Goal: Task Accomplishment & Management: Manage account settings

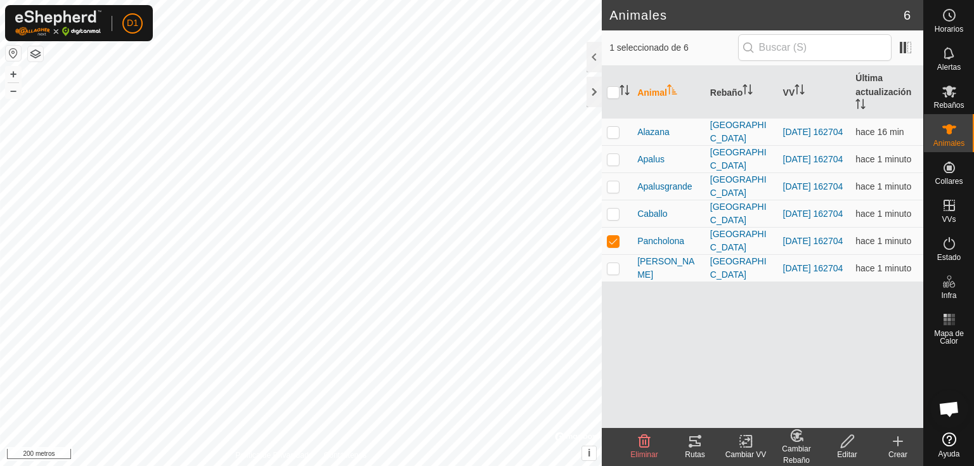
click at [690, 445] on icon at bounding box center [694, 441] width 11 height 10
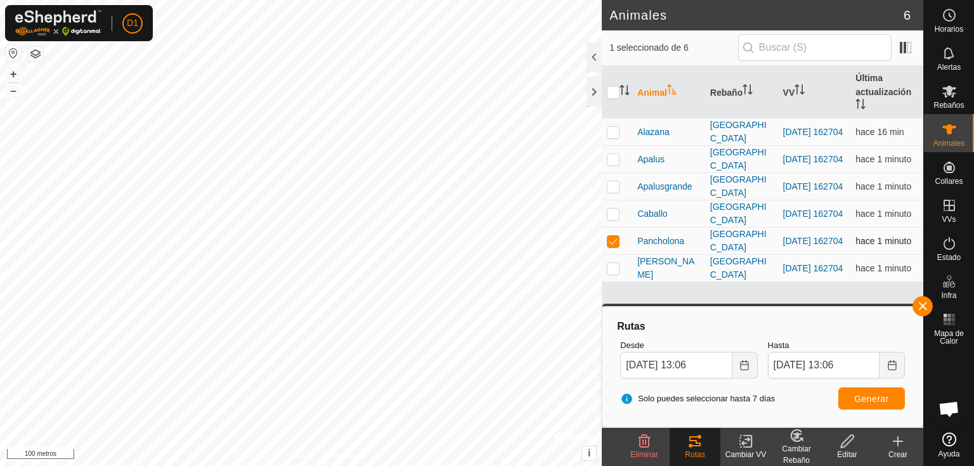
click at [611, 243] on p-checkbox at bounding box center [613, 241] width 13 height 10
checkbox input "false"
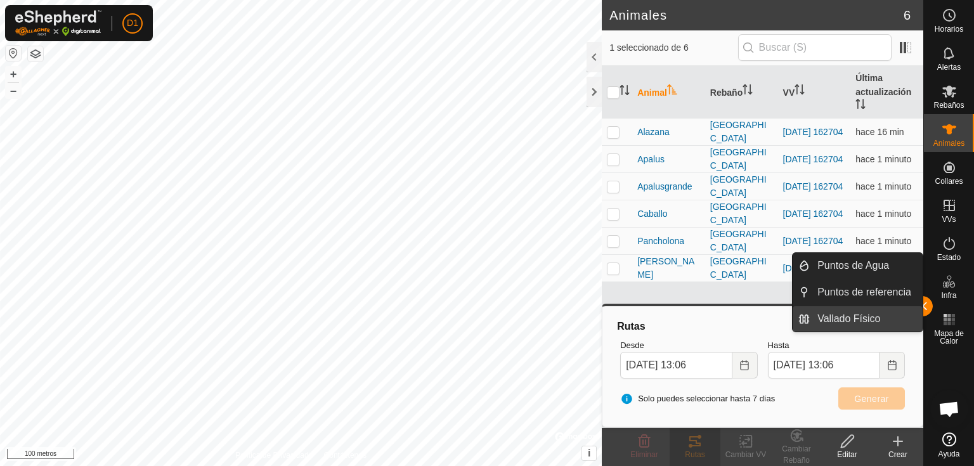
click at [921, 309] on link "Vallado Físico" at bounding box center [866, 318] width 113 height 25
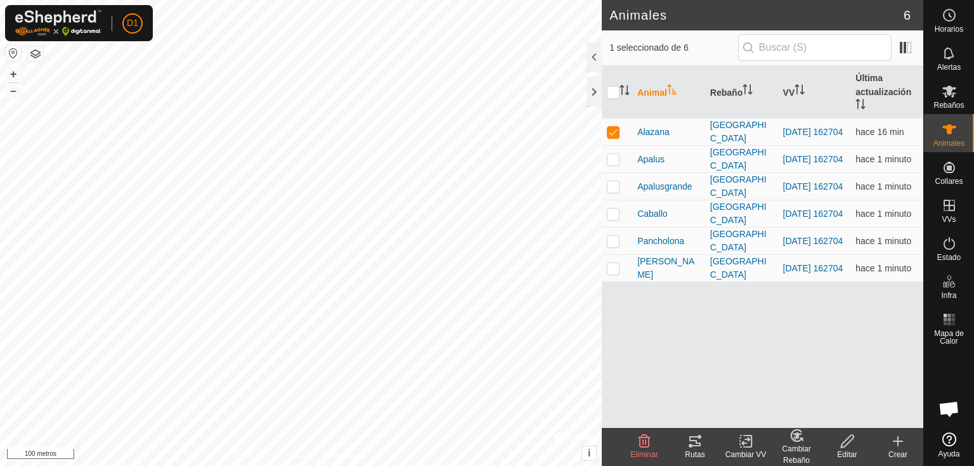
click at [696, 445] on icon at bounding box center [694, 441] width 15 height 15
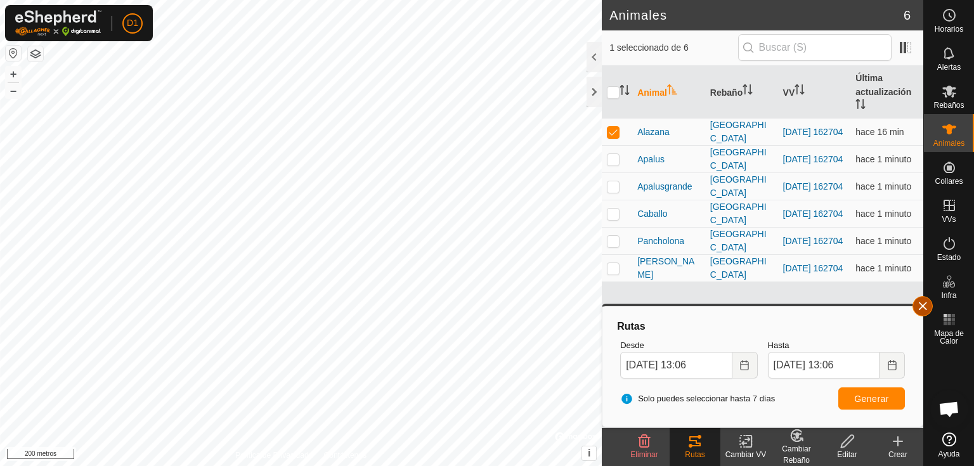
click at [921, 305] on button "button" at bounding box center [922, 306] width 20 height 20
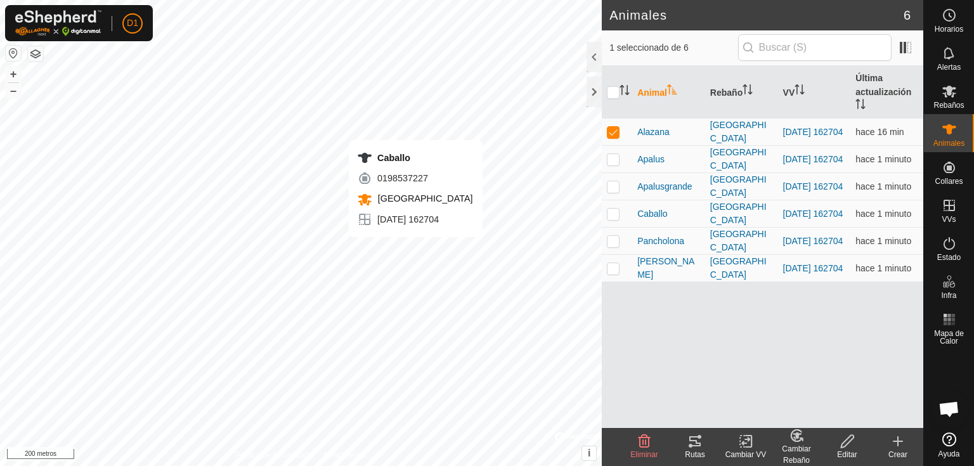
checkbox input "false"
click at [698, 437] on icon at bounding box center [694, 441] width 11 height 10
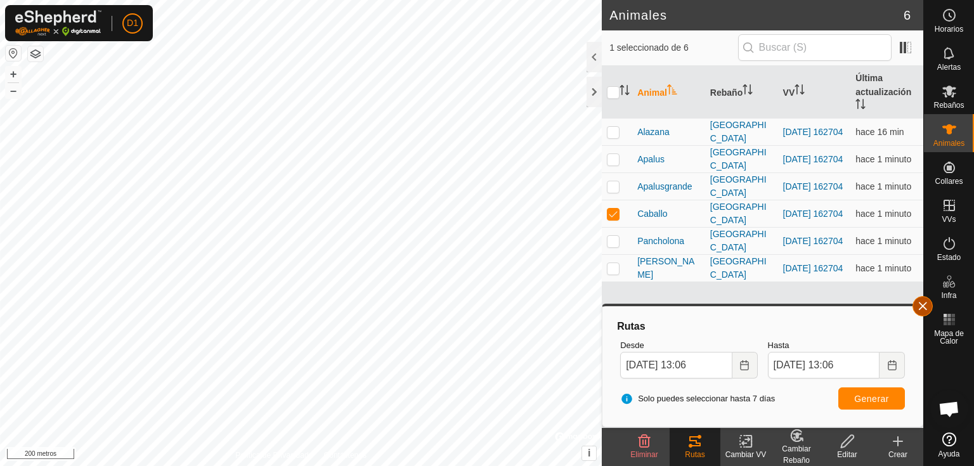
click at [921, 309] on button "button" at bounding box center [922, 306] width 20 height 20
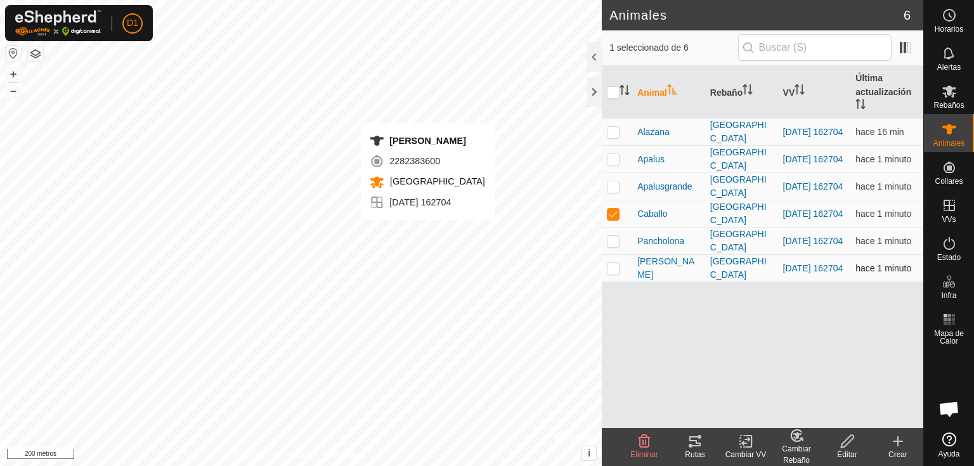
checkbox input "false"
checkbox input "true"
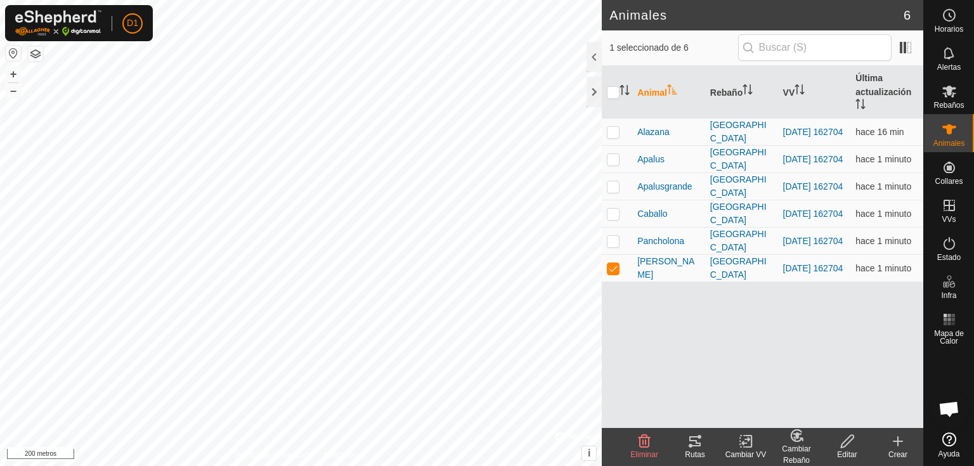
click at [696, 445] on icon at bounding box center [694, 441] width 11 height 10
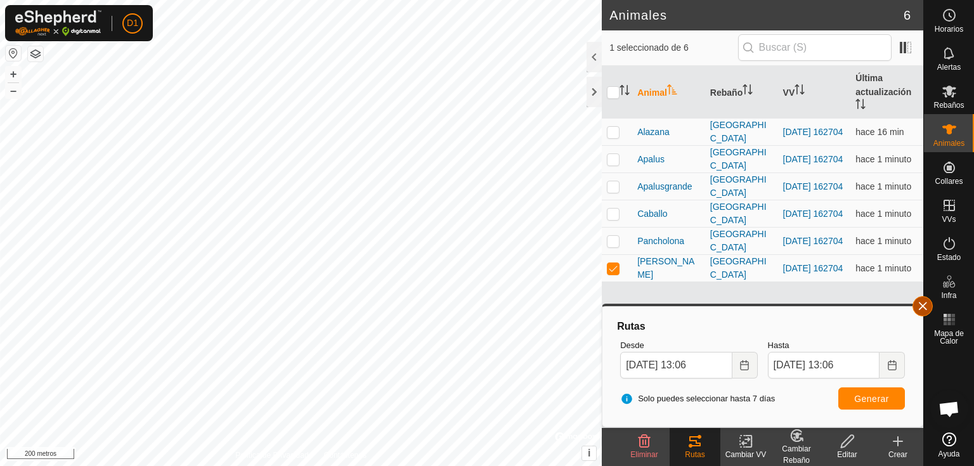
drag, startPoint x: 921, startPoint y: 307, endPoint x: 913, endPoint y: 307, distance: 8.2
click at [921, 307] on button "button" at bounding box center [922, 306] width 20 height 20
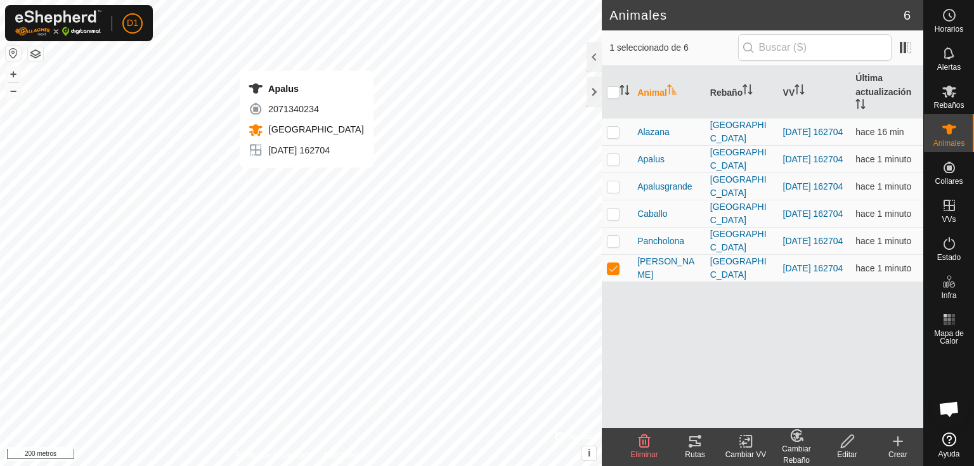
checkbox input "true"
checkbox input "false"
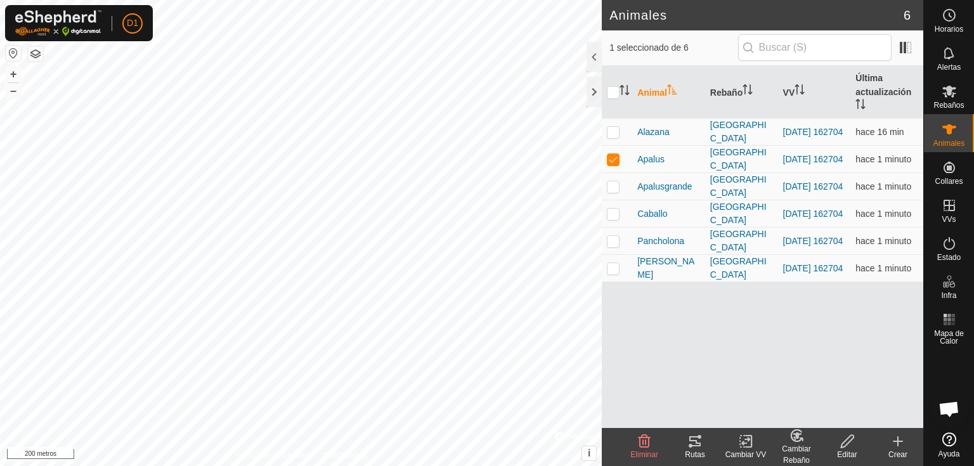
click at [695, 444] on icon at bounding box center [694, 441] width 15 height 15
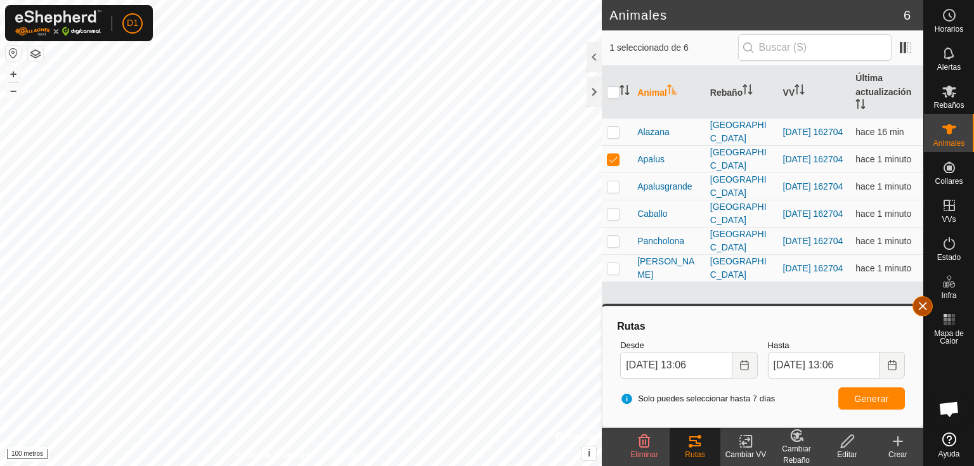
click at [919, 308] on button "button" at bounding box center [922, 306] width 20 height 20
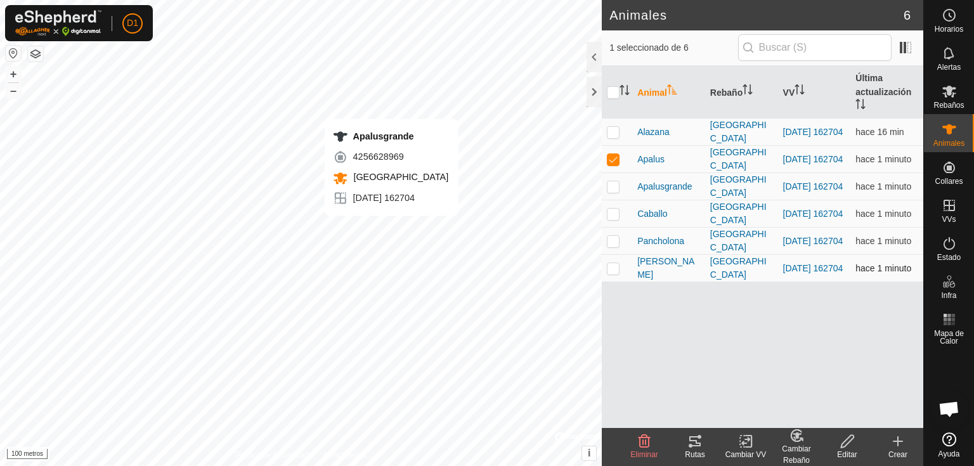
checkbox input "false"
checkbox input "true"
click at [692, 442] on icon at bounding box center [694, 441] width 15 height 15
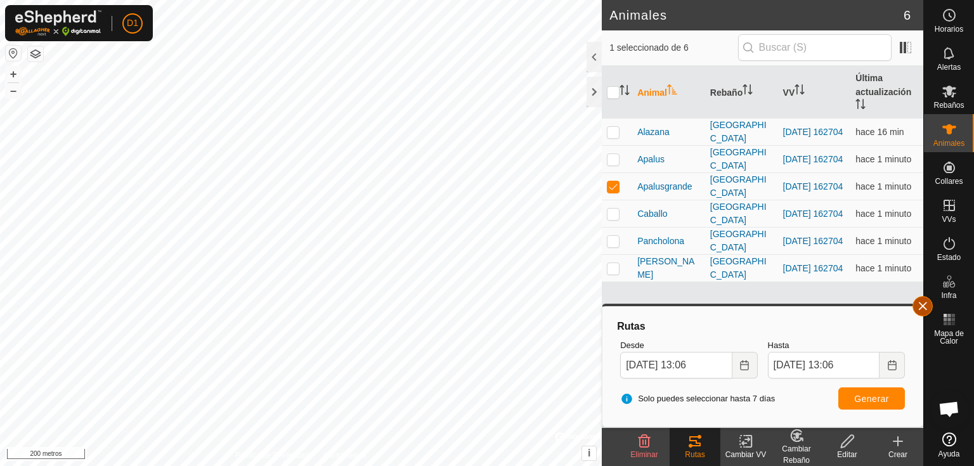
click at [923, 310] on button "button" at bounding box center [922, 306] width 20 height 20
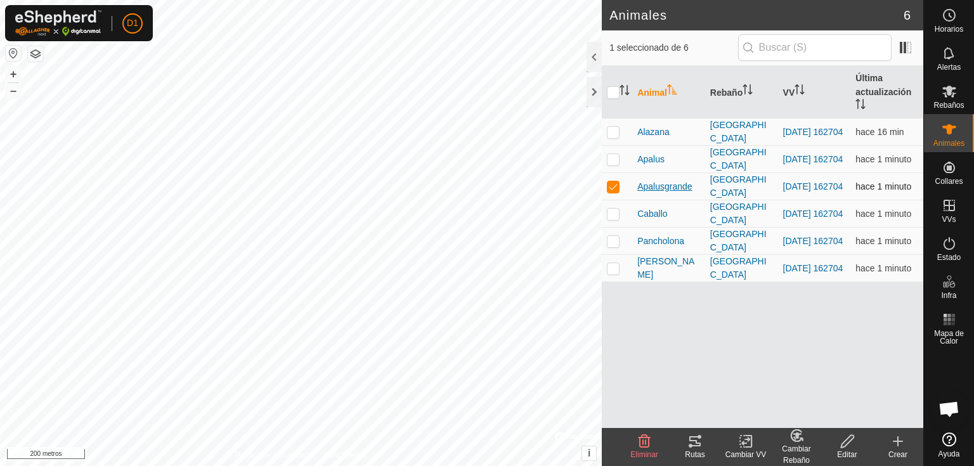
click at [667, 183] on font "Apalusgrande" at bounding box center [664, 186] width 55 height 10
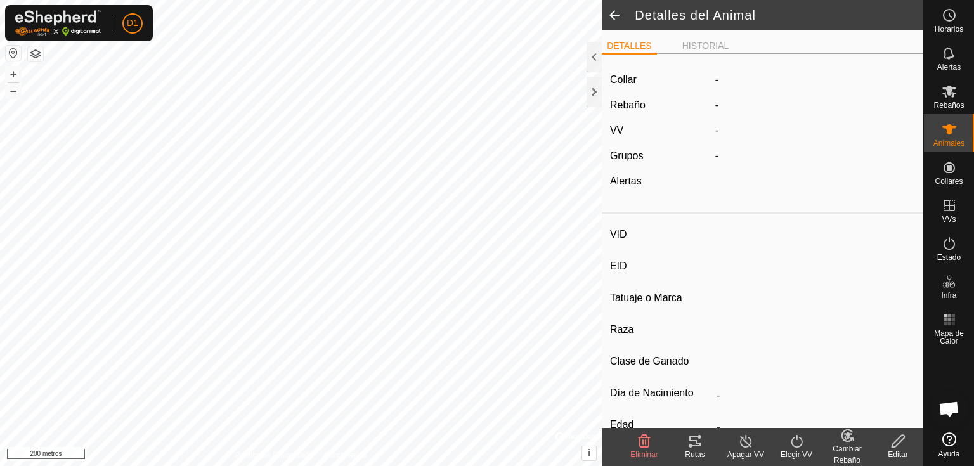
type input "Apalusgrande"
type input "-"
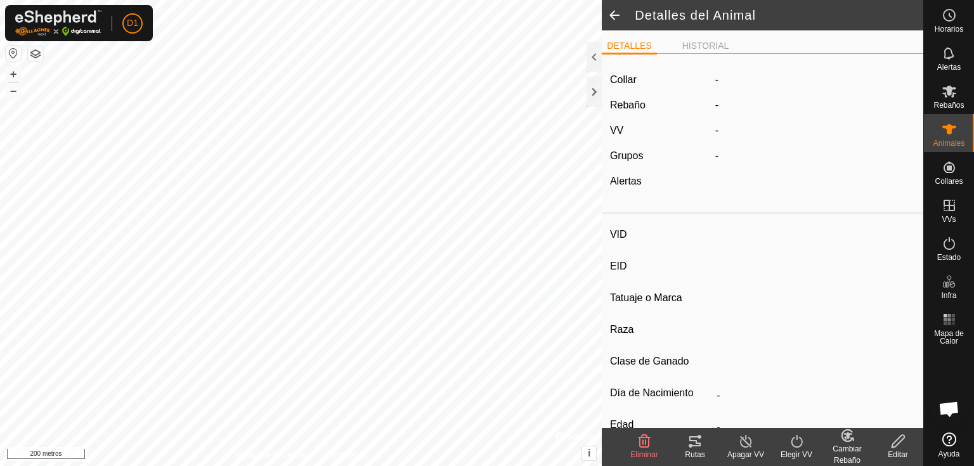
type input "0 kg"
type input "-"
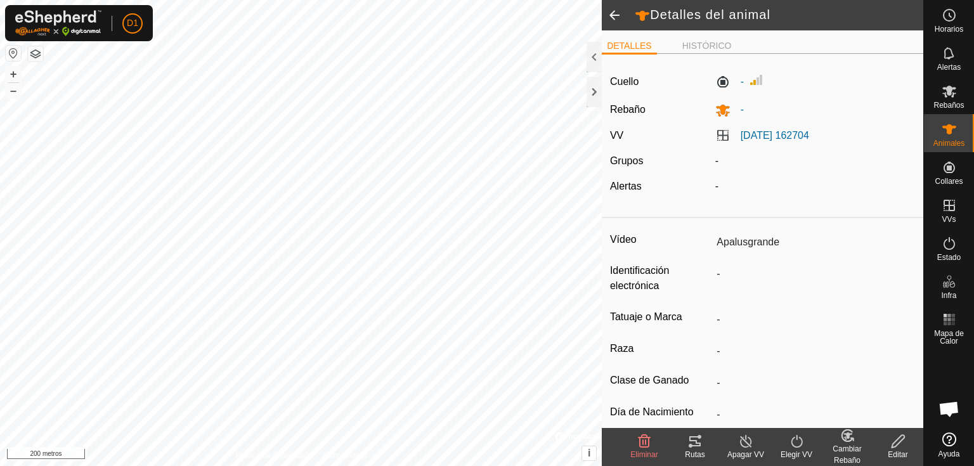
click at [795, 448] on icon at bounding box center [797, 441] width 16 height 15
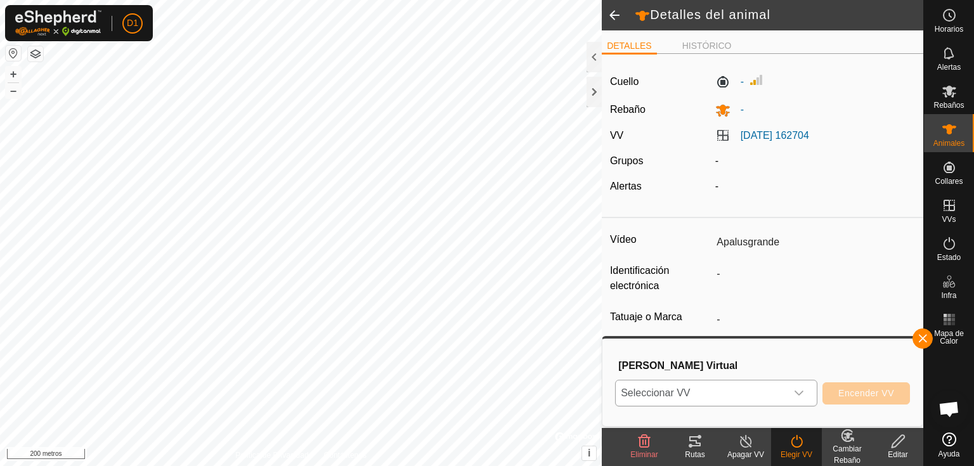
click at [793, 397] on div "disparador desplegable" at bounding box center [798, 392] width 25 height 25
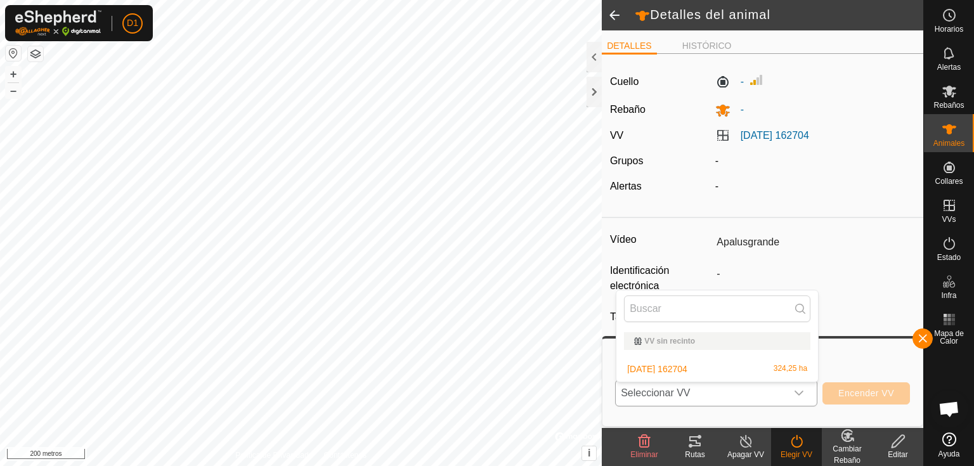
click at [731, 372] on li "[DATE] 162704 324,25 ha" at bounding box center [717, 368] width 202 height 25
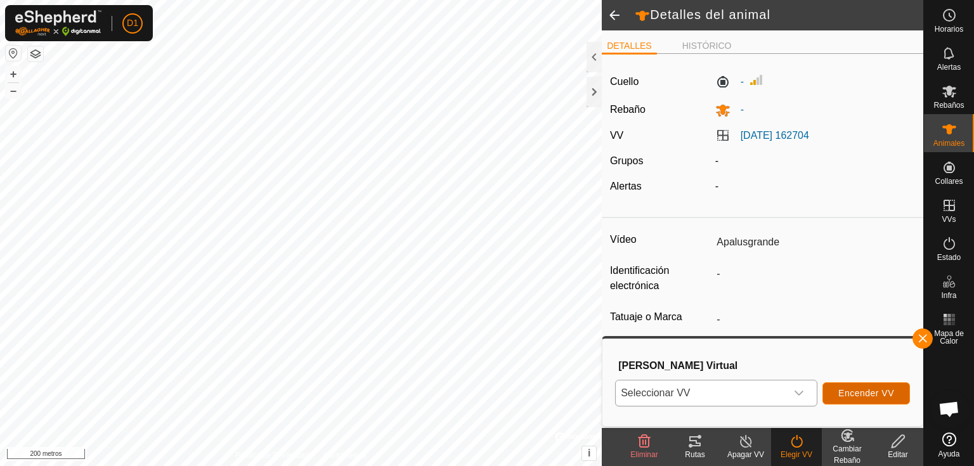
click at [855, 396] on font "Encender VV" at bounding box center [866, 393] width 56 height 10
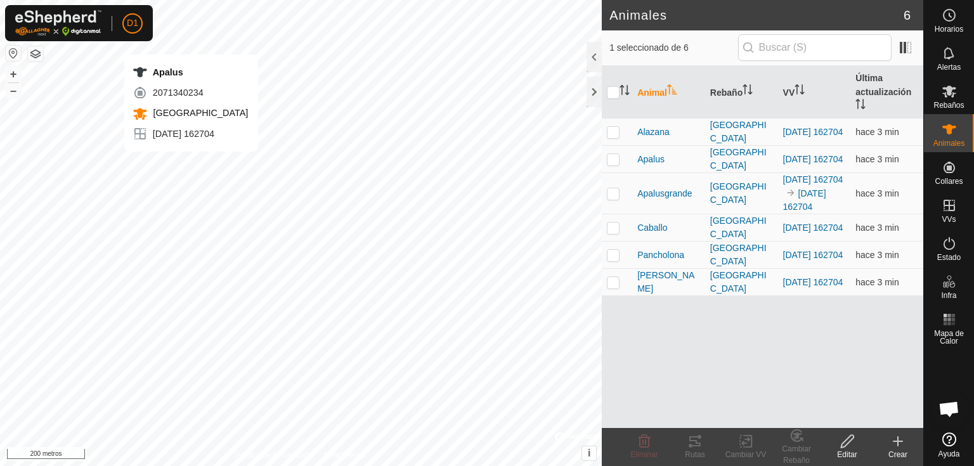
checkbox input "true"
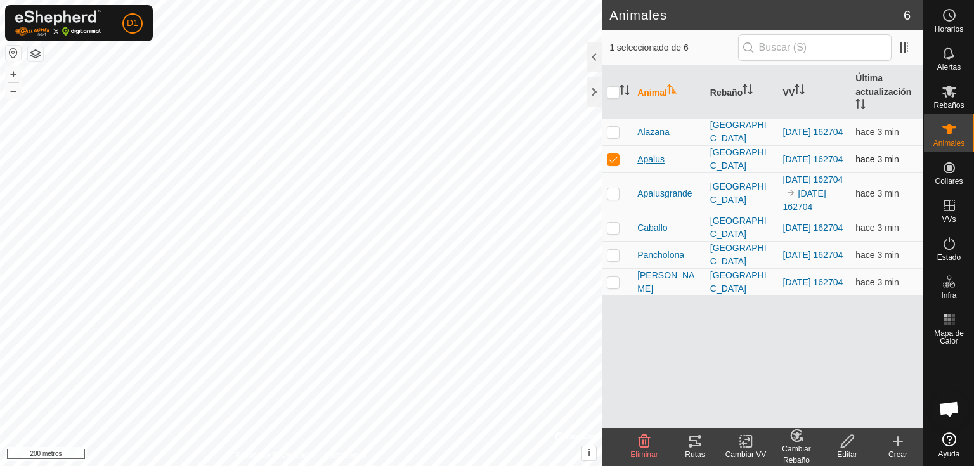
click at [647, 155] on font "Apalus" at bounding box center [650, 159] width 27 height 10
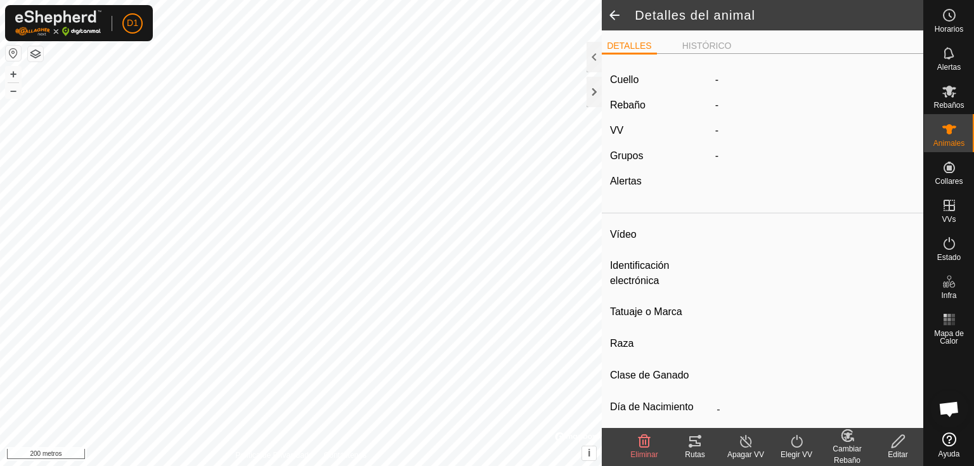
type input "Apalus"
type input "-"
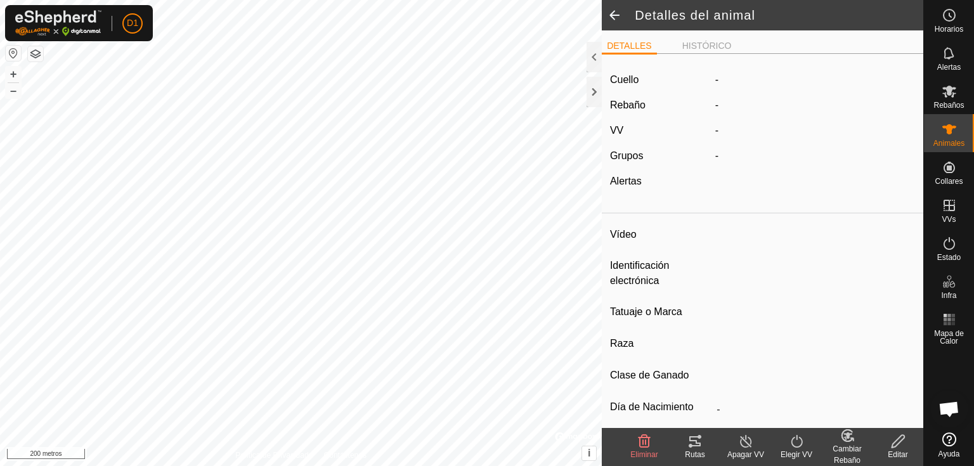
type input "0 kg"
type input "-"
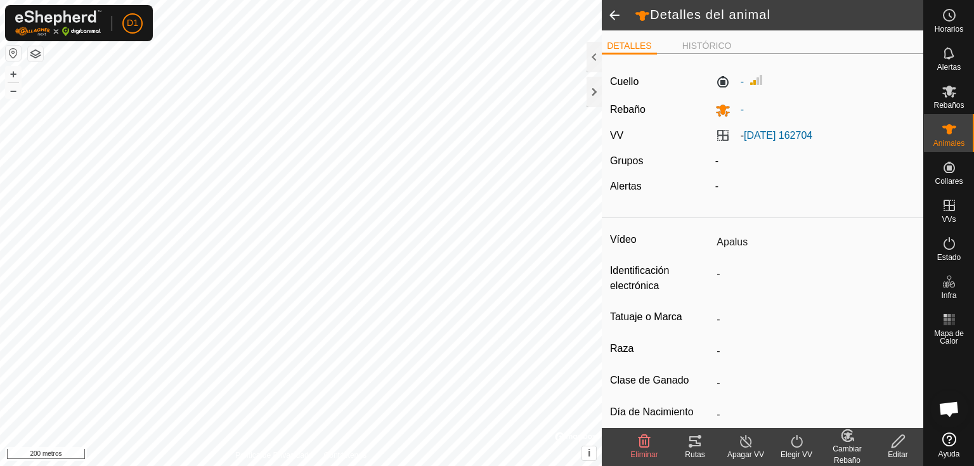
click at [794, 439] on icon at bounding box center [797, 441] width 16 height 15
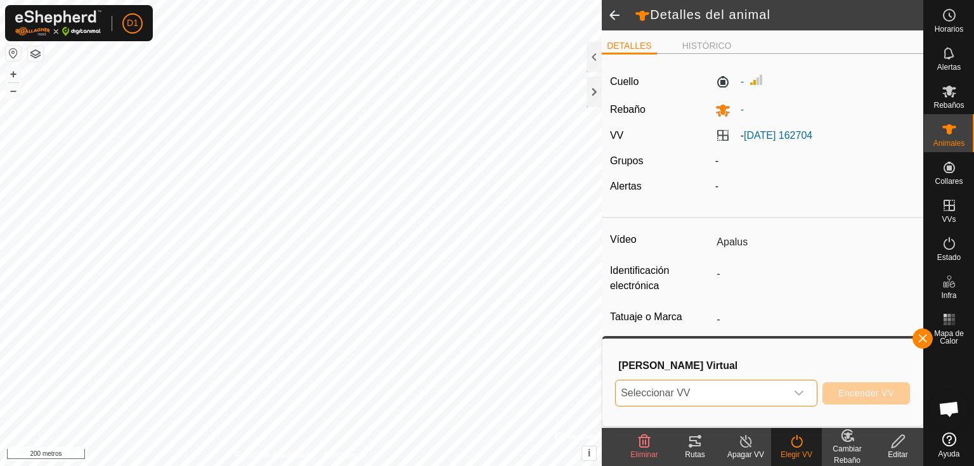
click at [751, 392] on span "Seleccionar VV" at bounding box center [701, 392] width 171 height 25
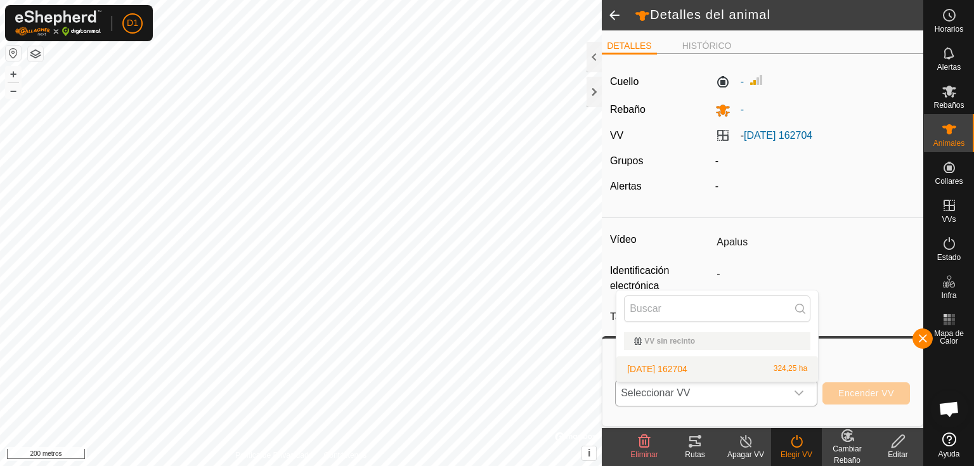
click at [677, 372] on li "[DATE] 162704 324,25 ha" at bounding box center [717, 368] width 202 height 25
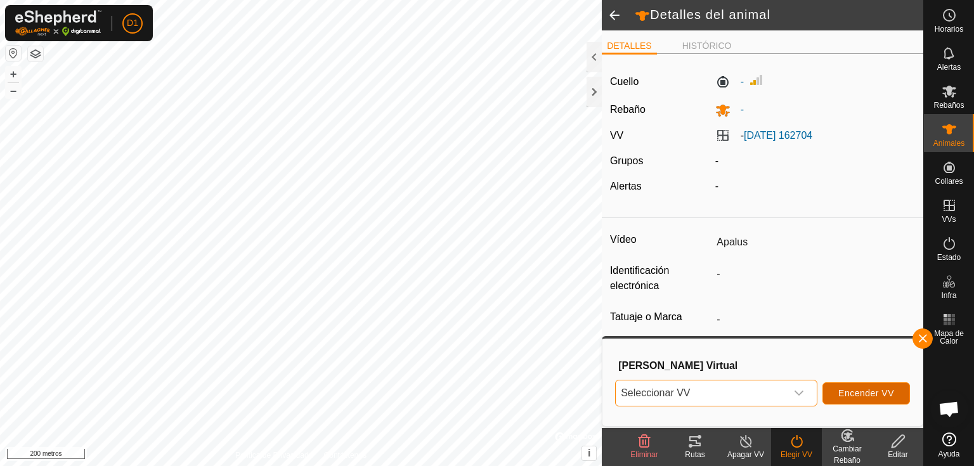
click at [888, 389] on font "Encender VV" at bounding box center [866, 393] width 56 height 10
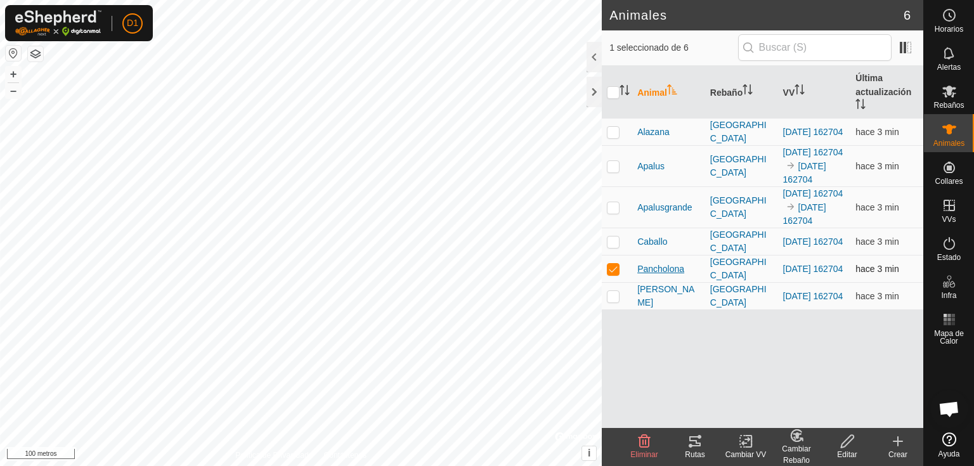
click at [668, 274] on font "Pancholona" at bounding box center [660, 269] width 47 height 10
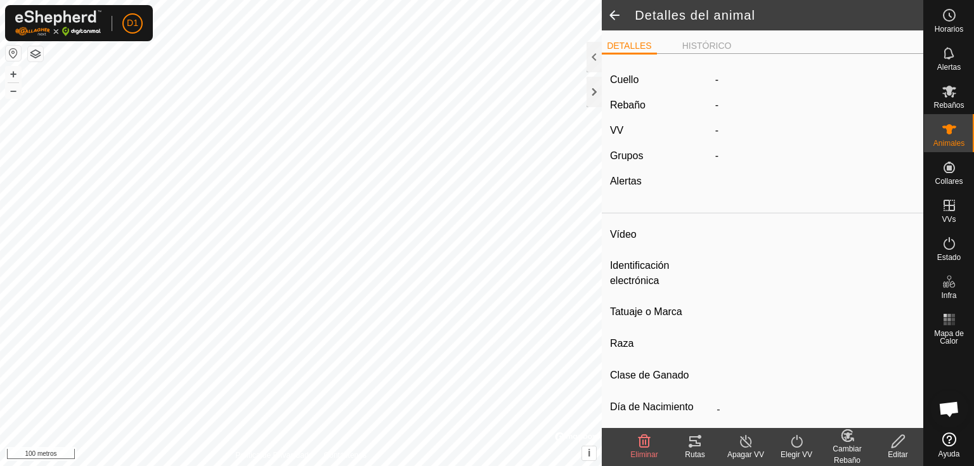
type input "Pancholona"
type input "-"
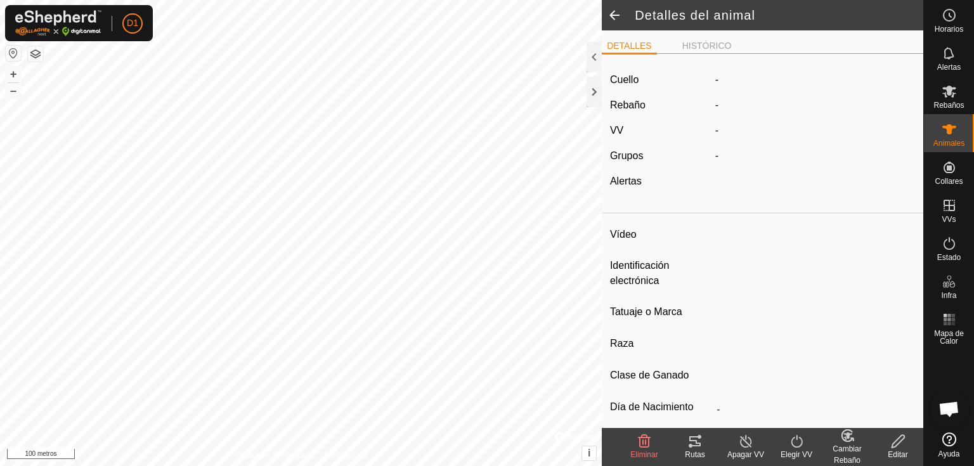
type input "0 kg"
type input "-"
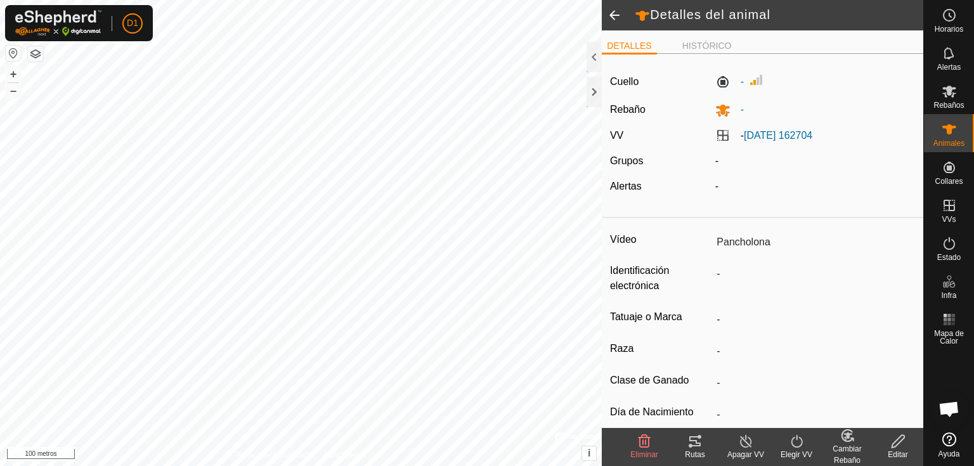
click at [800, 446] on icon at bounding box center [797, 441] width 16 height 15
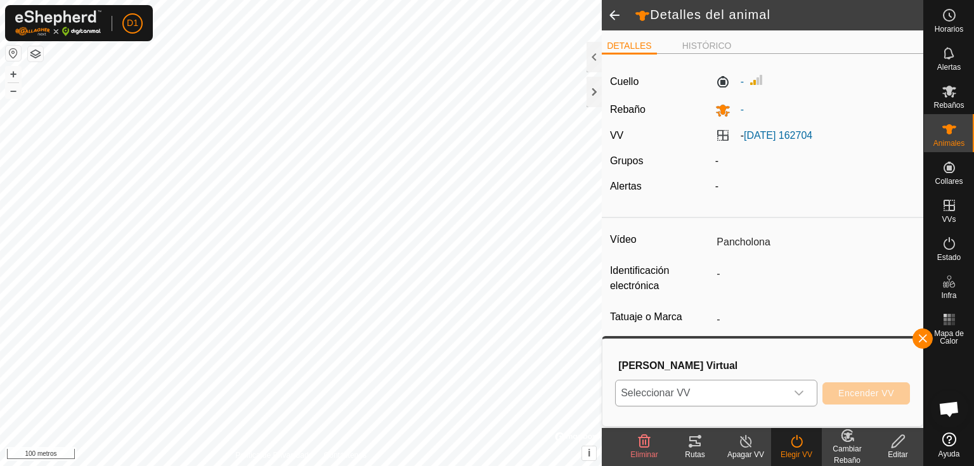
click at [725, 397] on span "Seleccionar VV" at bounding box center [701, 392] width 171 height 25
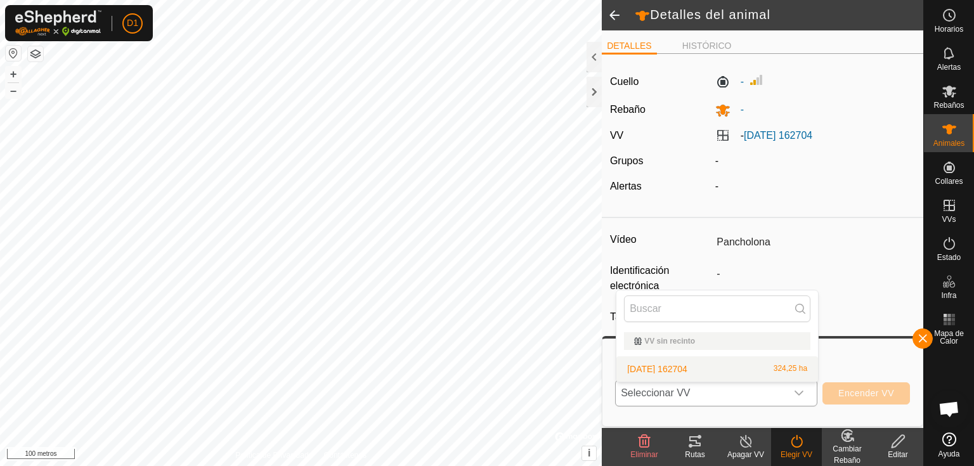
click at [669, 370] on li "[DATE] 162704 324,25 ha" at bounding box center [717, 368] width 202 height 25
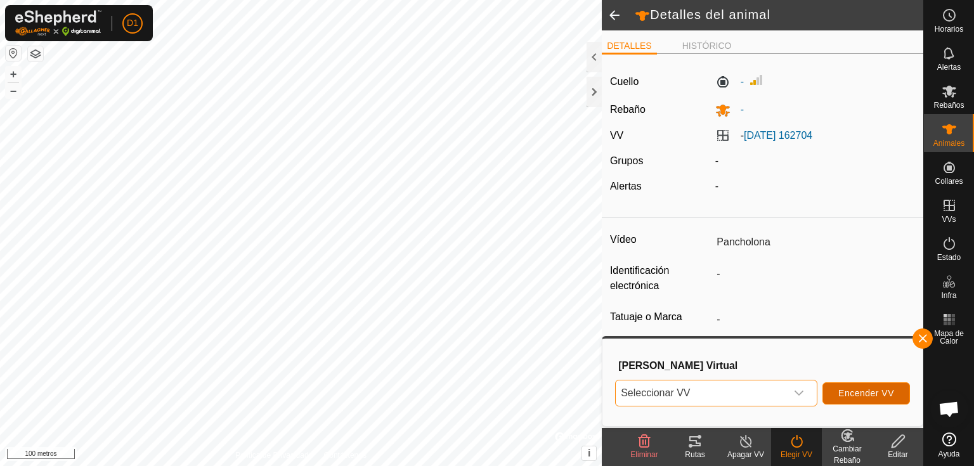
click at [859, 386] on button "Encender VV" at bounding box center [866, 393] width 88 height 22
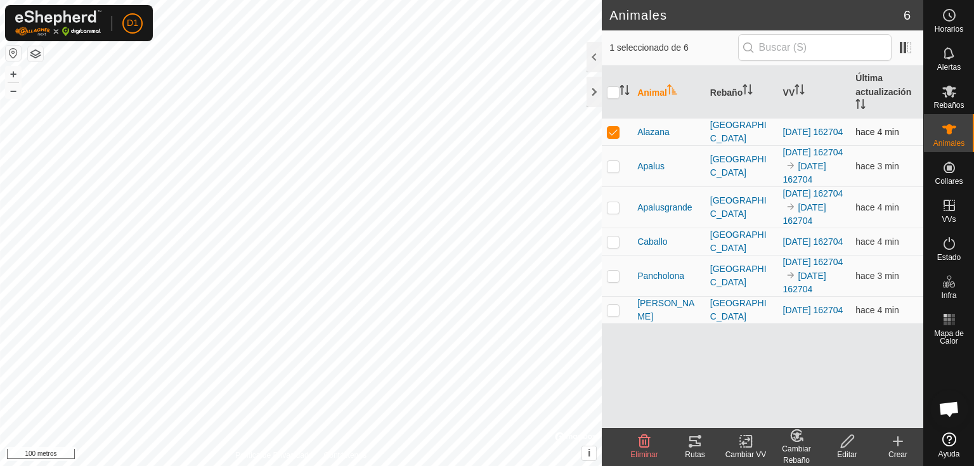
click at [654, 133] on font "Alazana" at bounding box center [653, 132] width 32 height 10
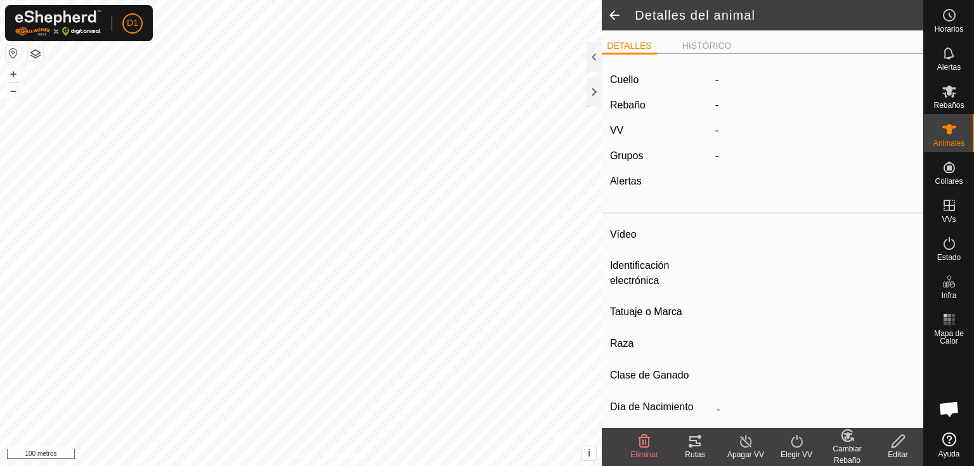
type input "Alazana"
type input "-"
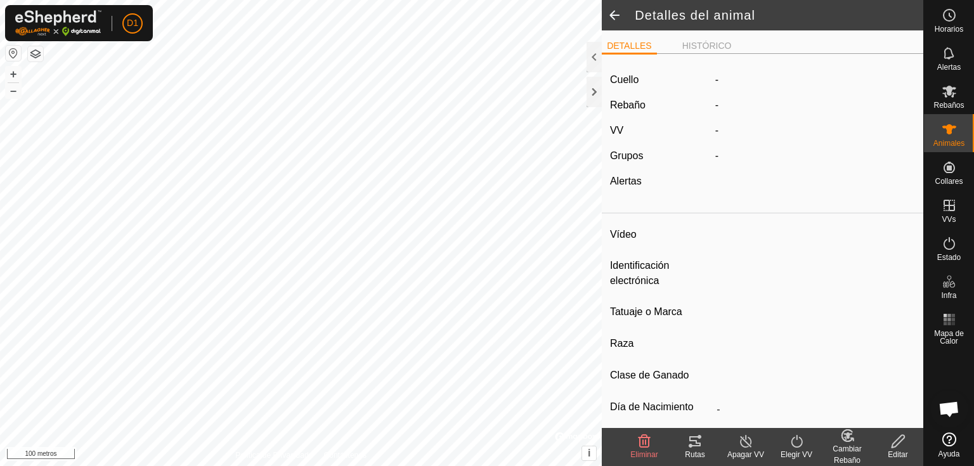
type input "0 kg"
type input "-"
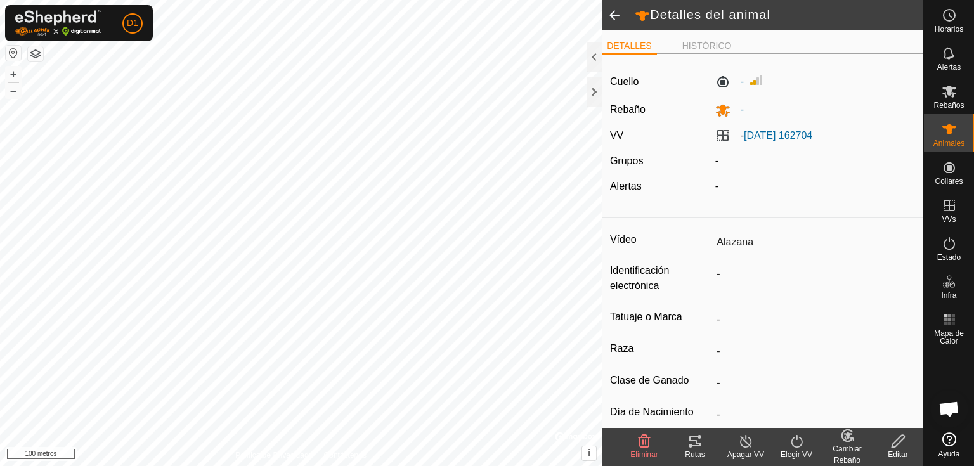
click at [796, 441] on icon at bounding box center [797, 441] width 16 height 15
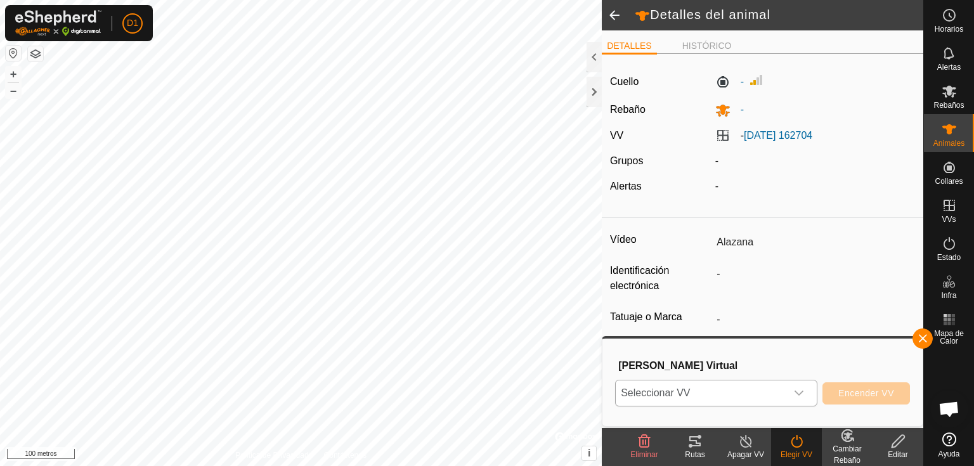
click at [754, 398] on span "Seleccionar VV" at bounding box center [701, 392] width 171 height 25
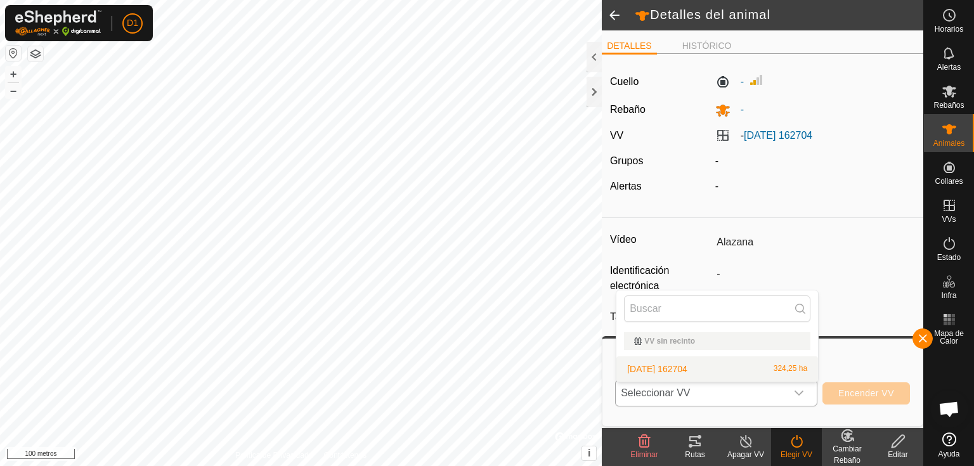
click at [685, 368] on li "[DATE] 162704 324,25 ha" at bounding box center [717, 368] width 202 height 25
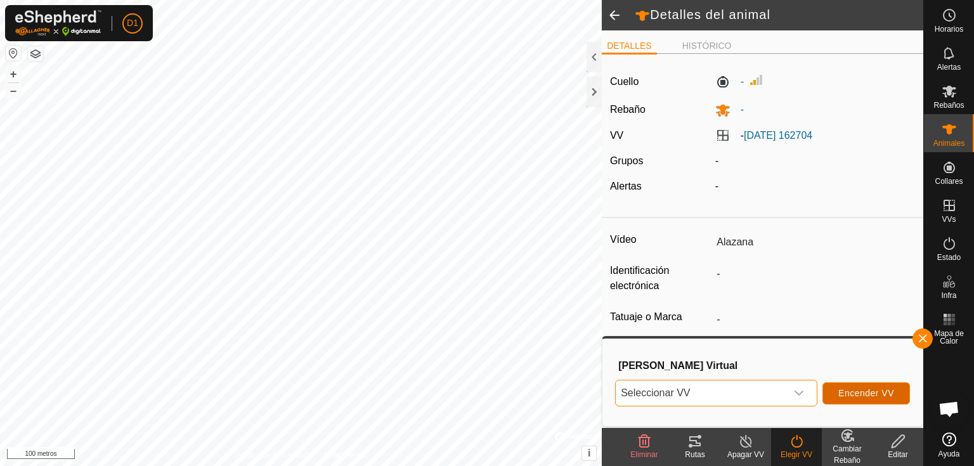
click at [857, 392] on font "Encender VV" at bounding box center [866, 393] width 56 height 10
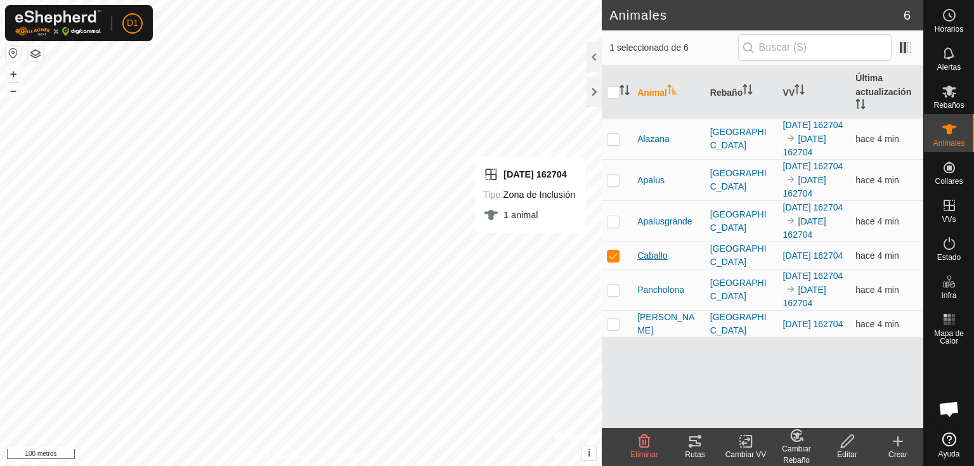
click at [654, 261] on font "Caballo" at bounding box center [652, 255] width 30 height 10
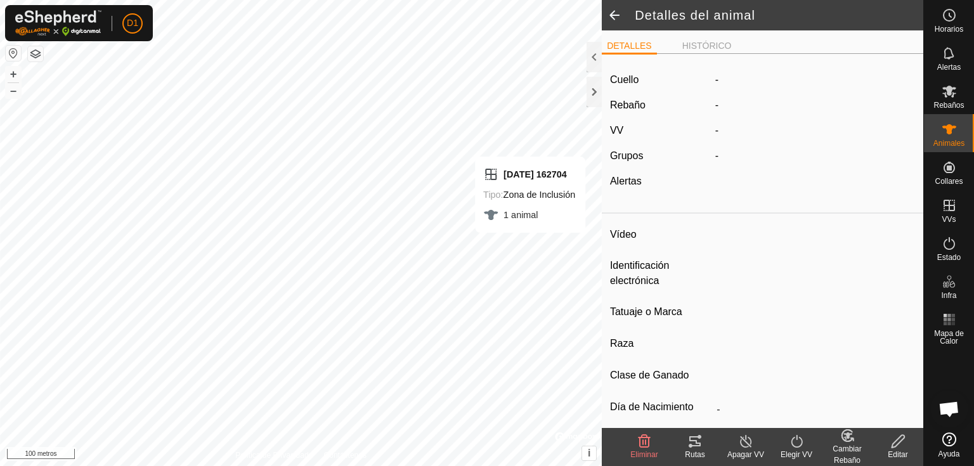
type input "Caballo"
type input "-"
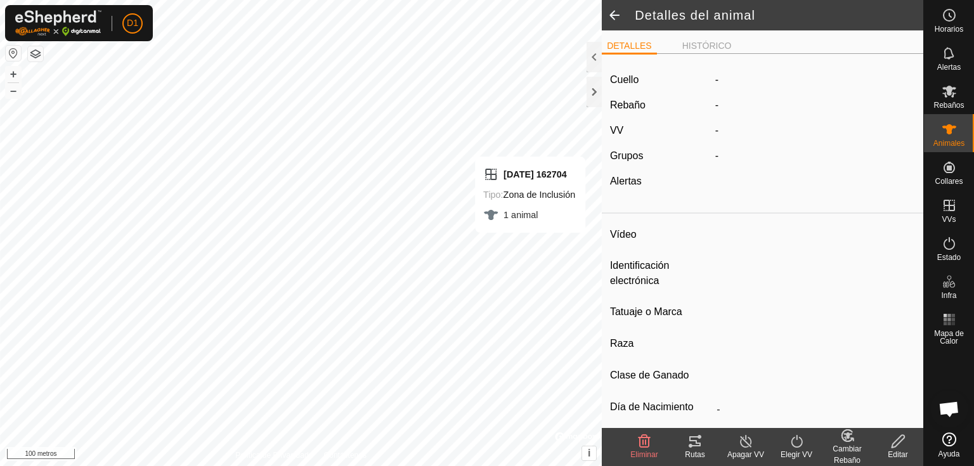
type input "0 kg"
type input "-"
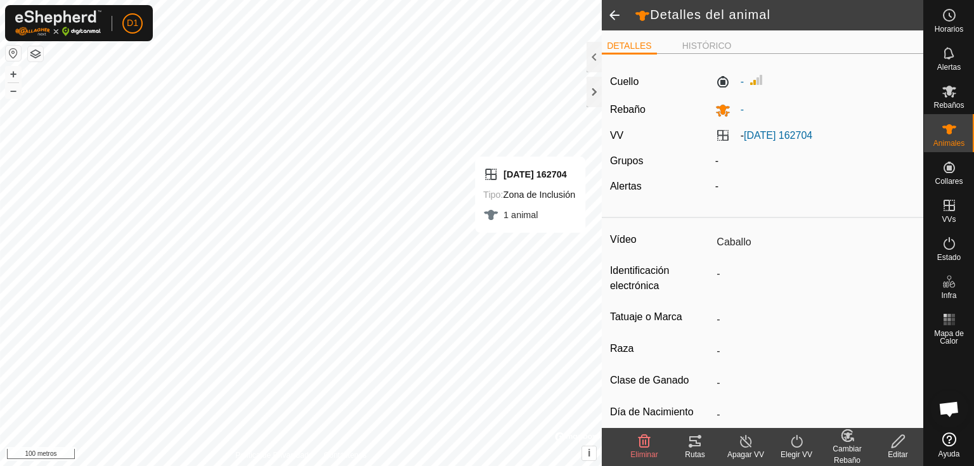
click at [798, 448] on icon at bounding box center [797, 441] width 16 height 15
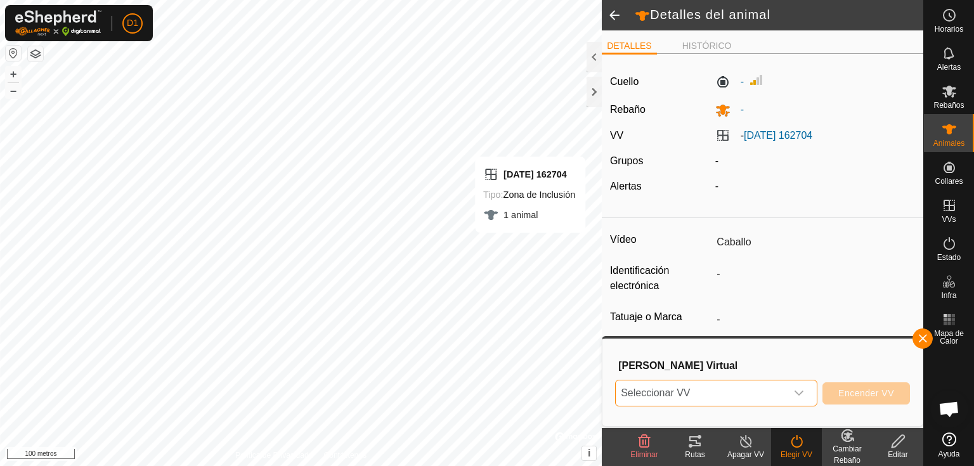
click at [763, 399] on span "Seleccionar VV" at bounding box center [701, 392] width 171 height 25
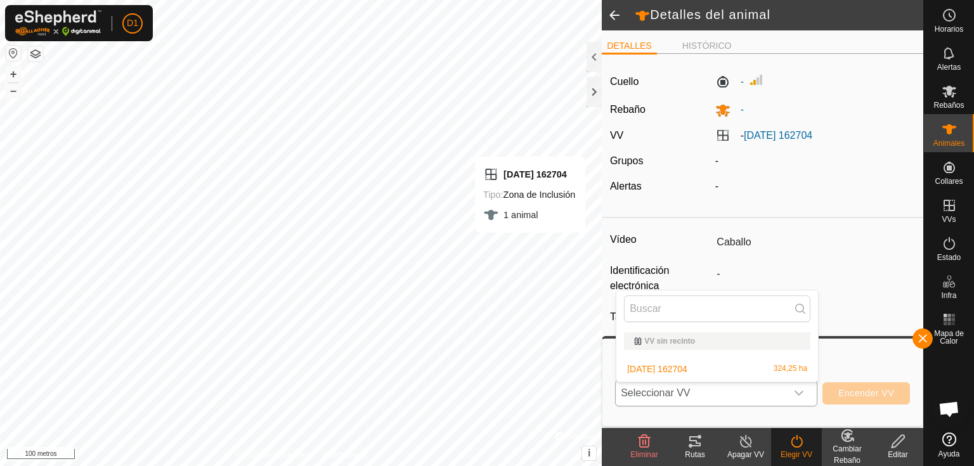
click at [692, 371] on li "[DATE] 162704 324,25 ha" at bounding box center [717, 368] width 202 height 25
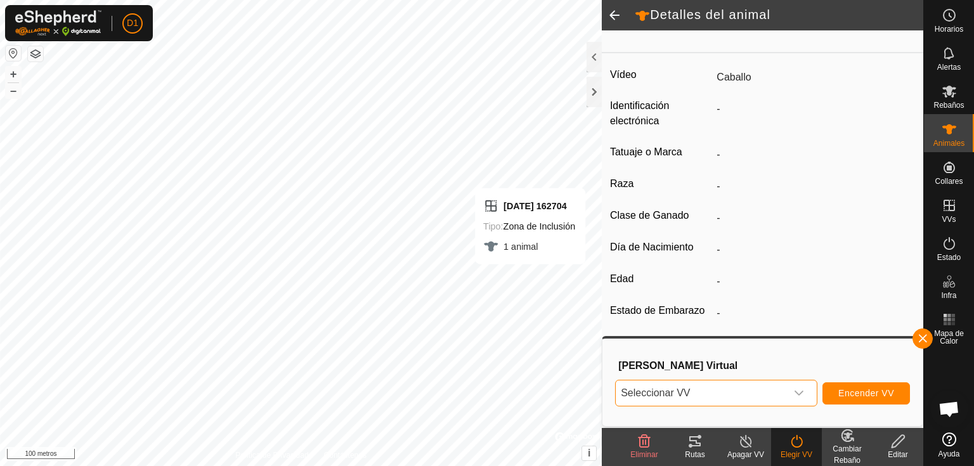
scroll to position [168, 0]
click at [924, 340] on button "button" at bounding box center [922, 338] width 20 height 20
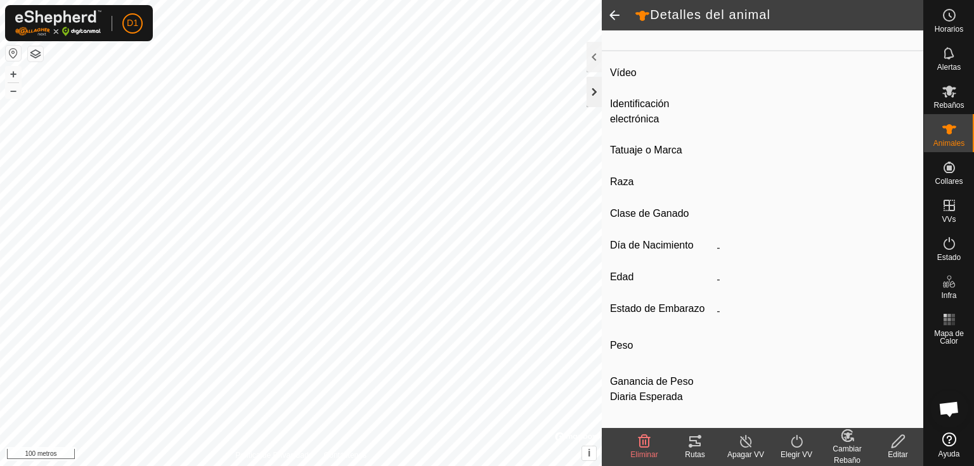
type input "Apalus"
type input "-"
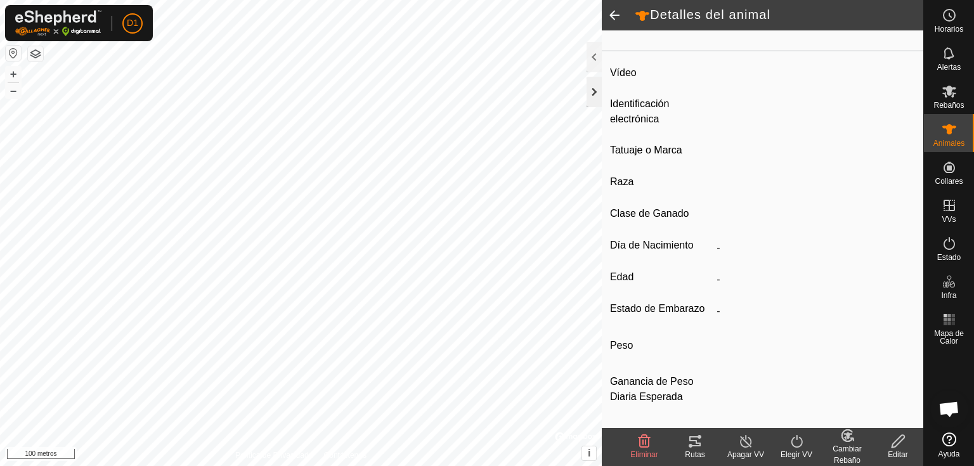
type input "0 kg"
type input "-"
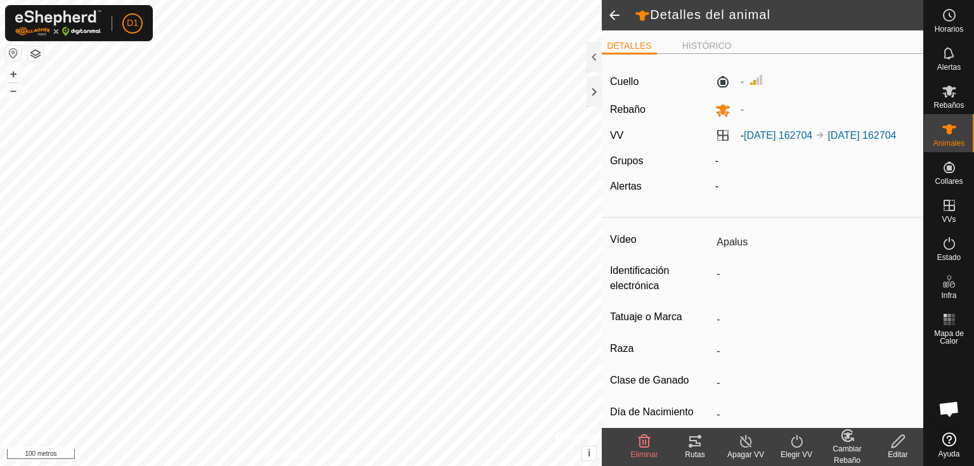
click at [799, 441] on icon at bounding box center [797, 441] width 16 height 15
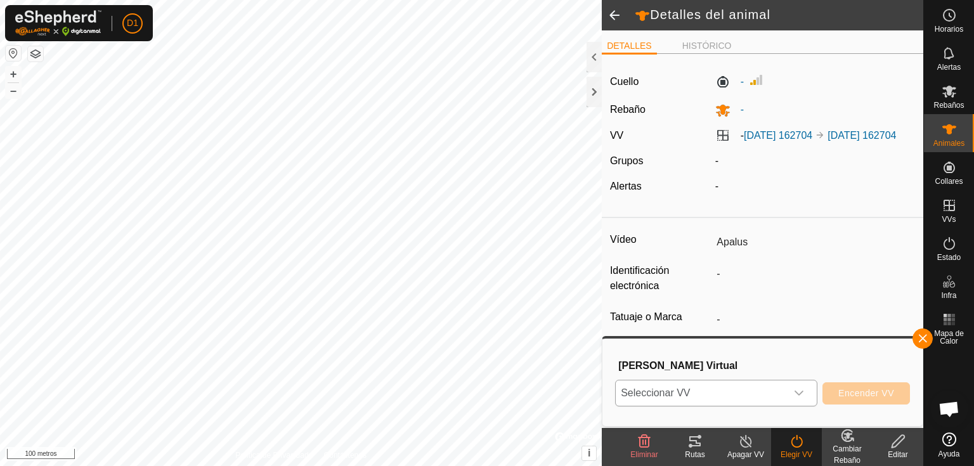
click at [752, 401] on span "Seleccionar VV" at bounding box center [701, 392] width 171 height 25
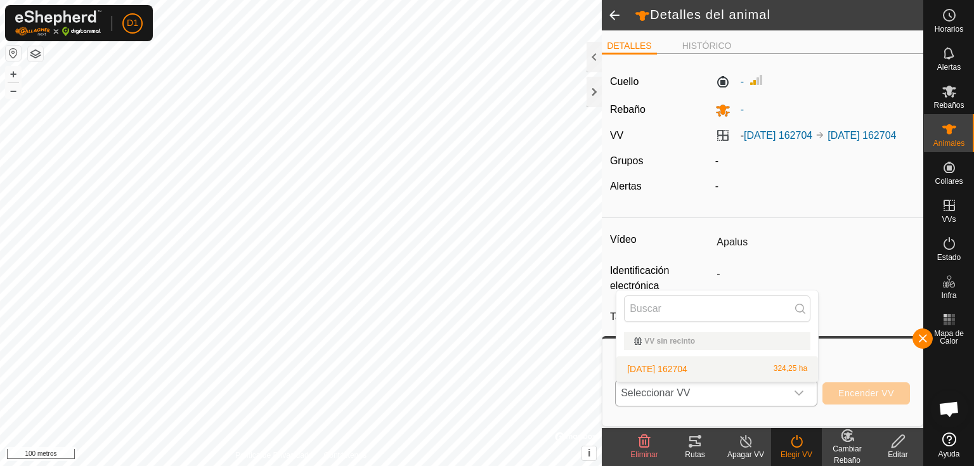
click at [682, 373] on li "[DATE] 162704 324,25 ha" at bounding box center [717, 368] width 202 height 25
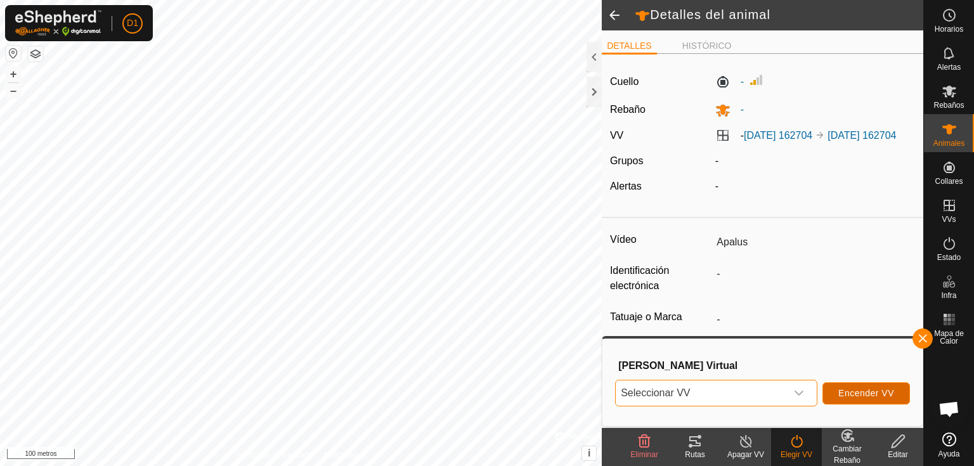
click at [847, 387] on button "Encender VV" at bounding box center [866, 393] width 88 height 22
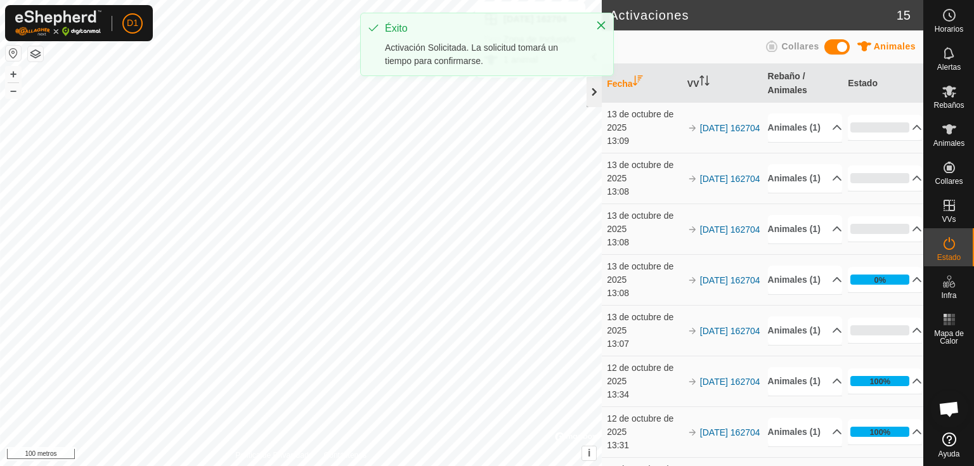
click at [596, 89] on div at bounding box center [594, 92] width 15 height 30
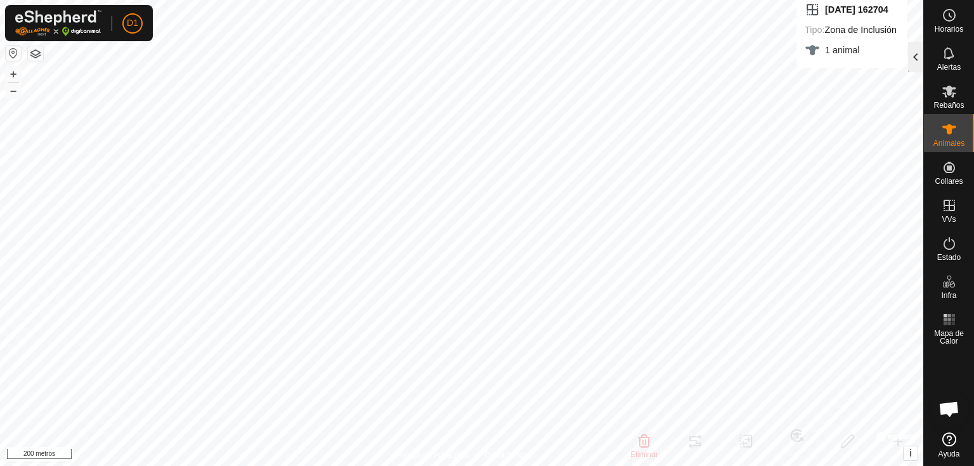
click at [919, 68] on div at bounding box center [915, 57] width 15 height 30
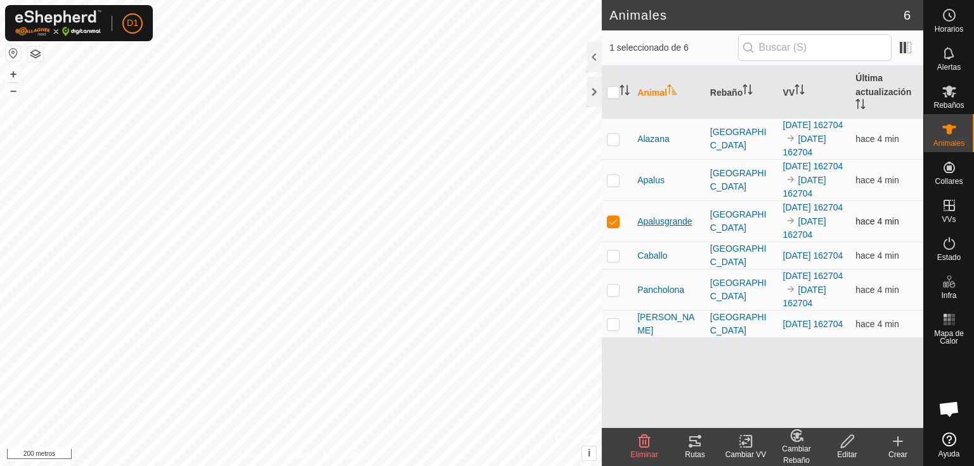
click at [657, 226] on font "Apalusgrande" at bounding box center [664, 221] width 55 height 10
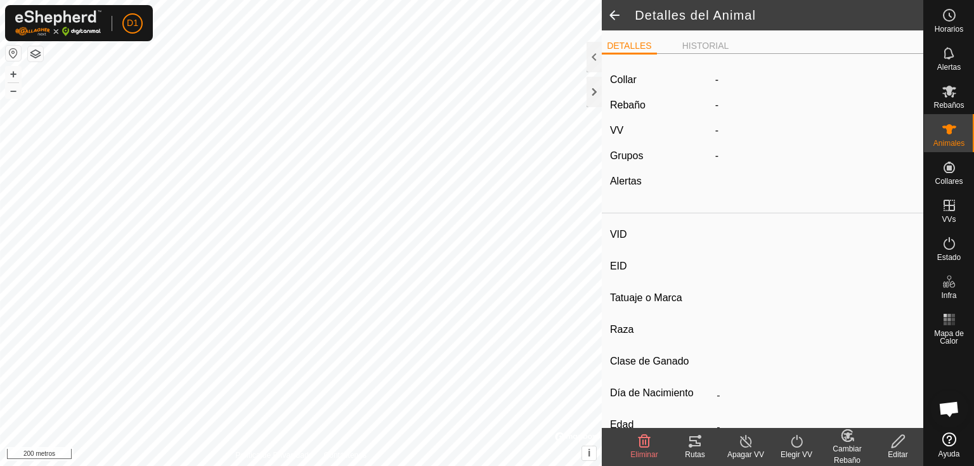
type input "Apalusgrande"
type input "-"
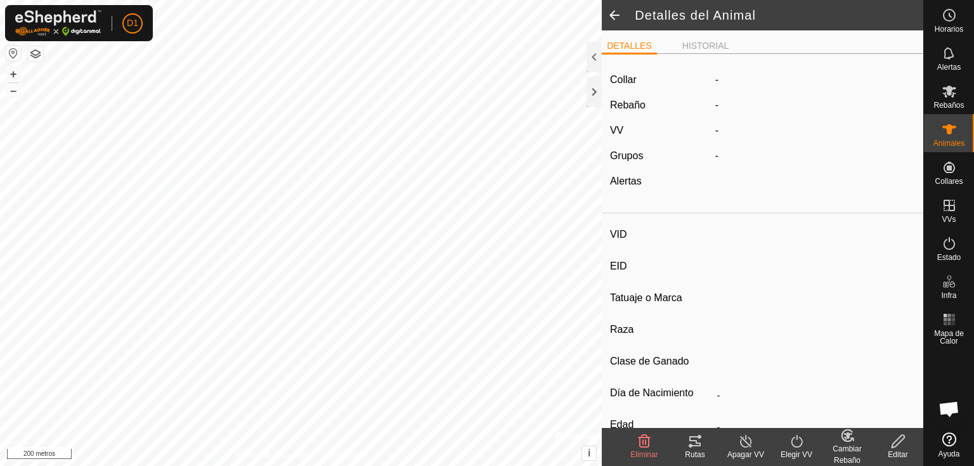
type input "0 kg"
type input "-"
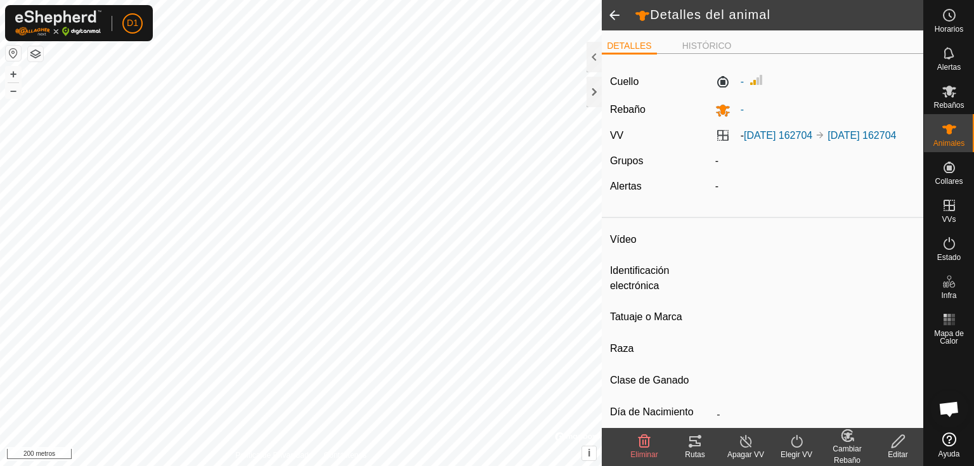
type input "Apalus"
type input "-"
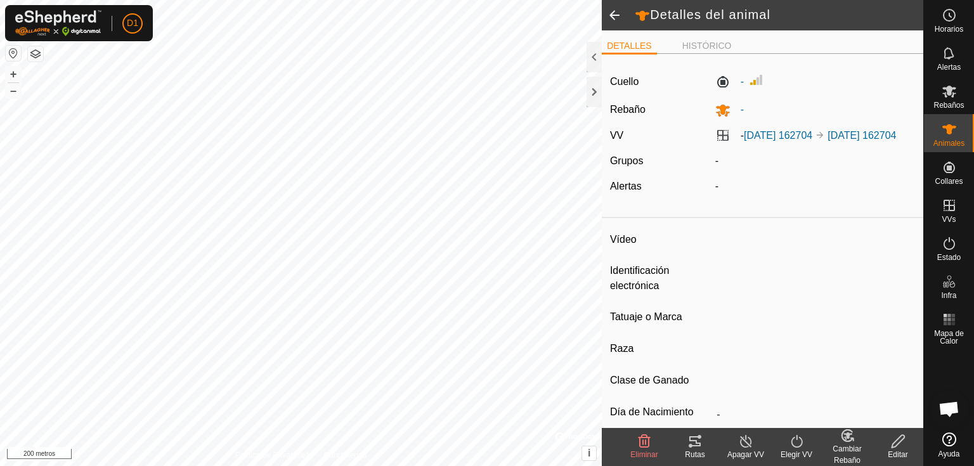
type input "0 kg"
type input "-"
type input "[PERSON_NAME]"
type input "-"
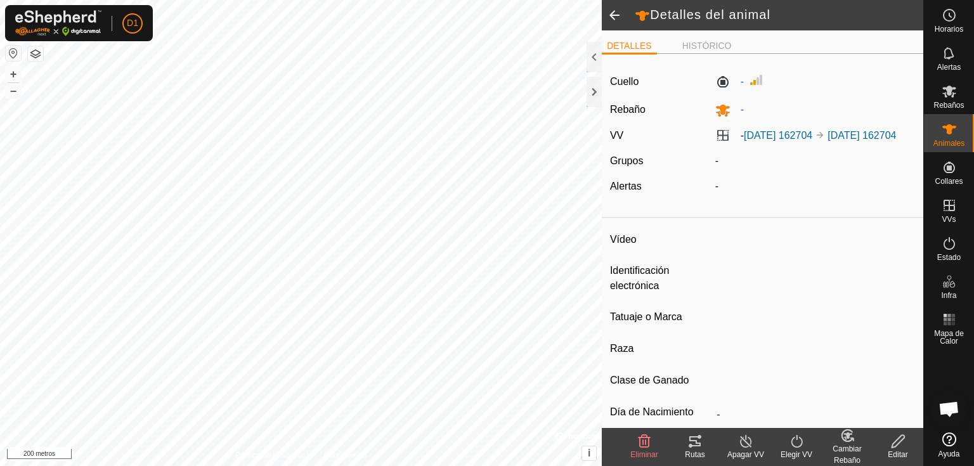
type input "-"
type input "0 kg"
type input "-"
type input "Caballo"
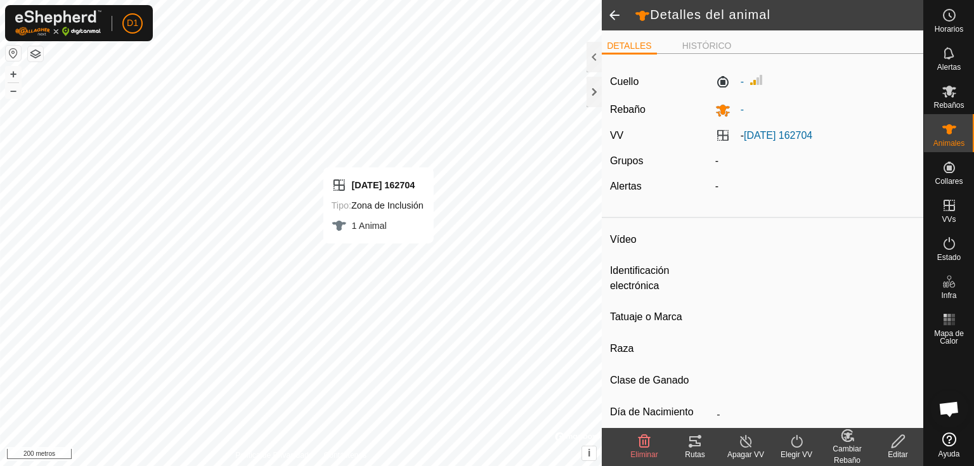
type input "-"
type input "0 kg"
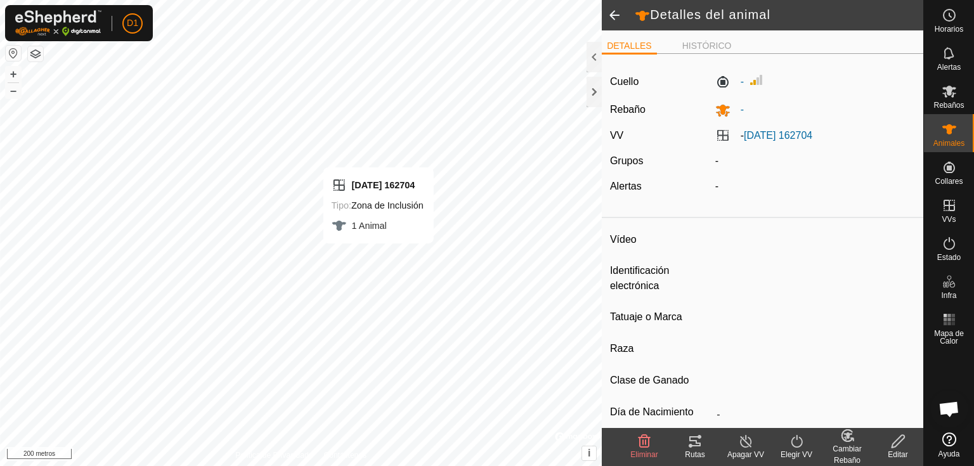
type input "-"
type input "Alazana"
type input "-"
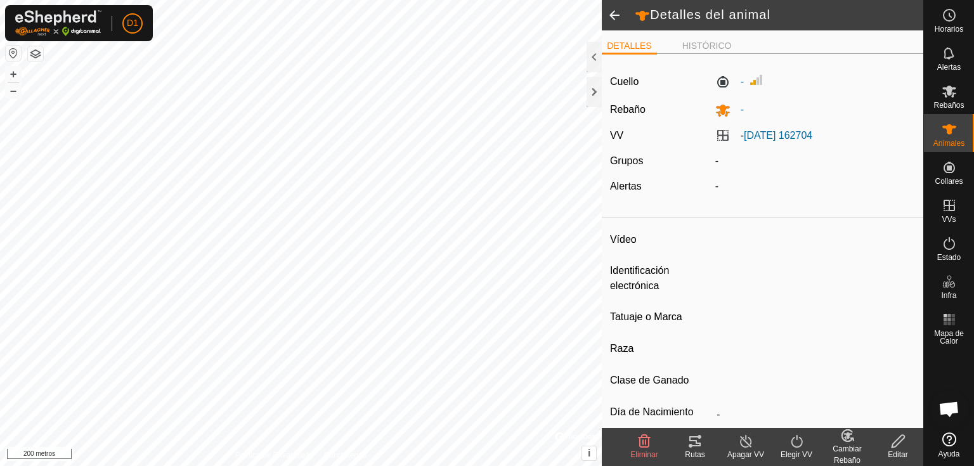
type input "-"
type input "0 kg"
type input "-"
type input "Pancholona"
type input "-"
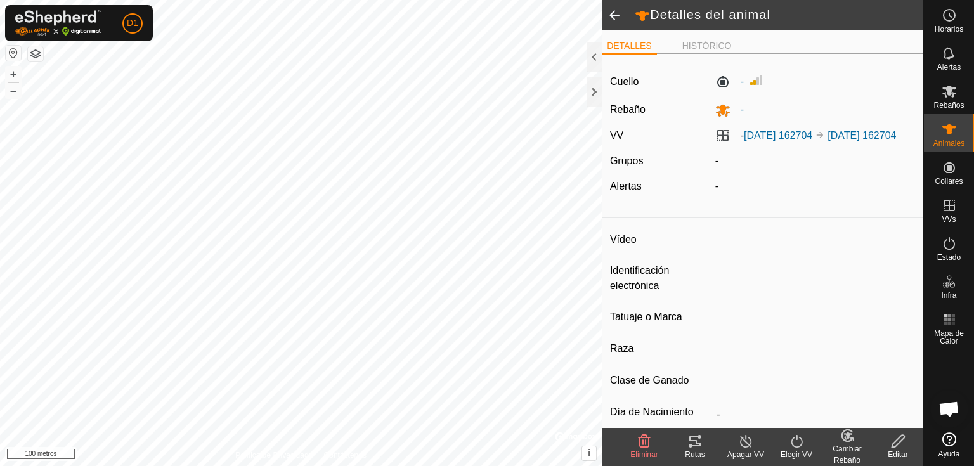
type input "-"
type input "0 kg"
type input "-"
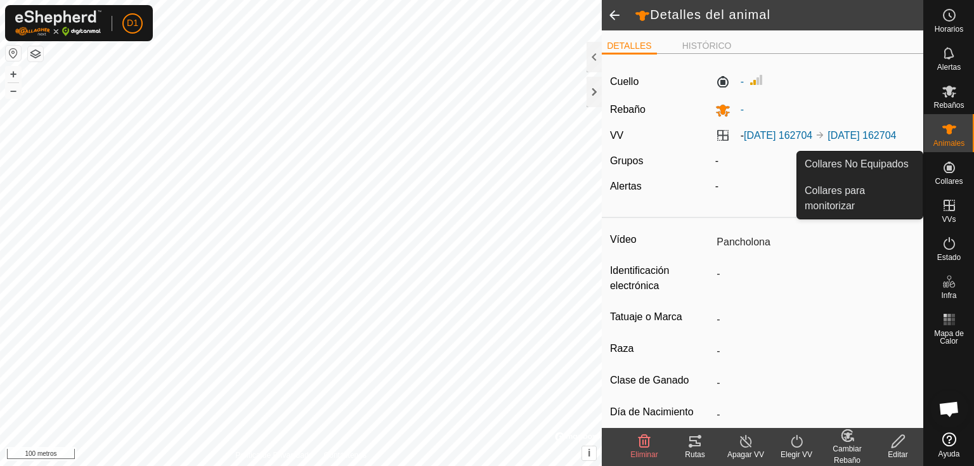
click at [947, 181] on font "Collares" at bounding box center [949, 181] width 28 height 9
click at [865, 190] on link "Collares para monitorizar" at bounding box center [860, 198] width 126 height 41
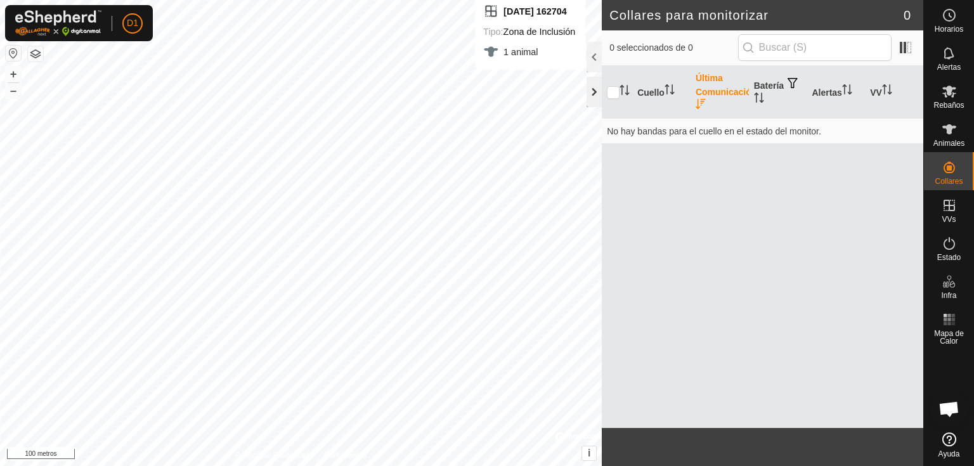
click at [597, 89] on div at bounding box center [594, 92] width 15 height 30
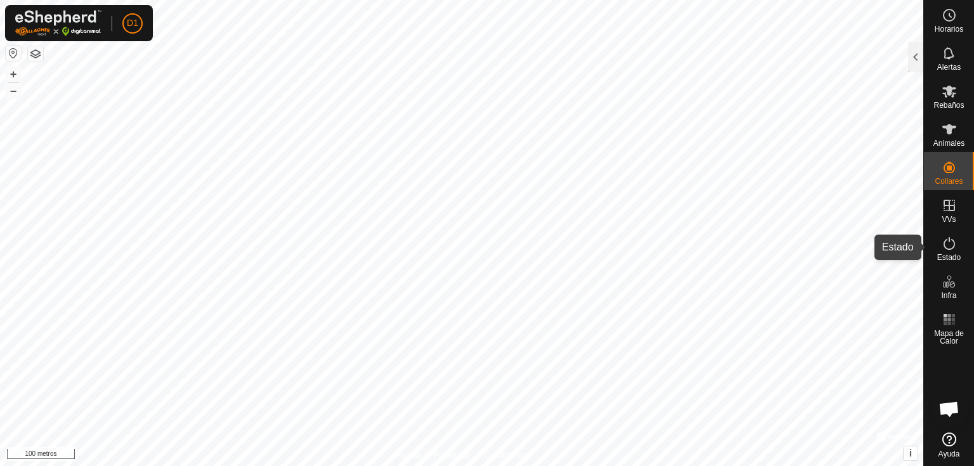
click at [954, 248] on icon at bounding box center [949, 243] width 15 height 15
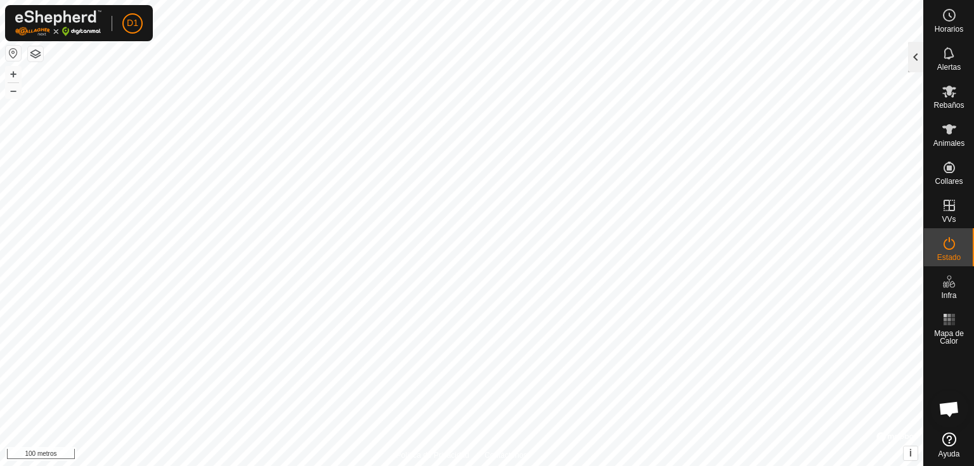
click at [916, 60] on div at bounding box center [915, 57] width 15 height 30
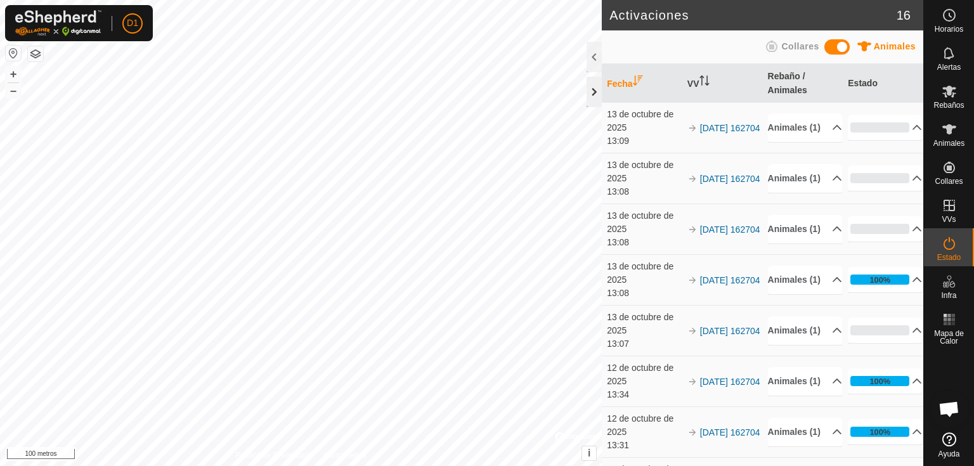
click at [589, 94] on div at bounding box center [594, 92] width 15 height 30
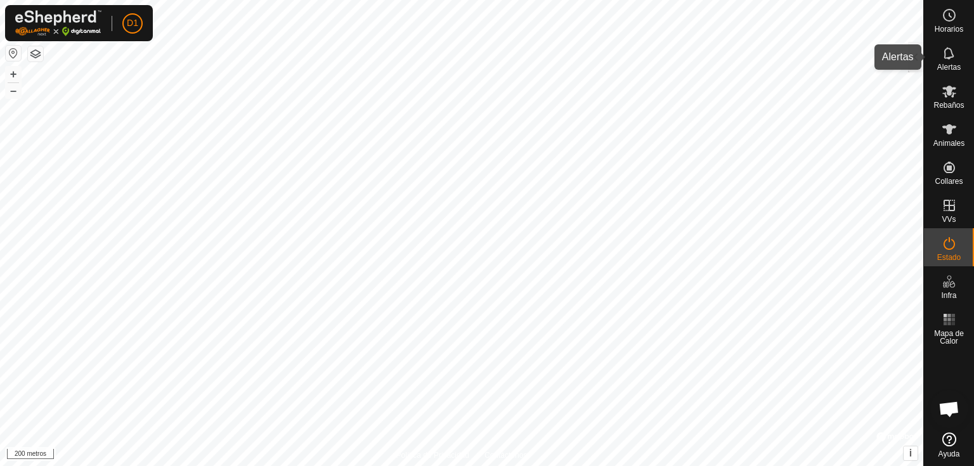
click at [946, 56] on icon at bounding box center [949, 53] width 15 height 15
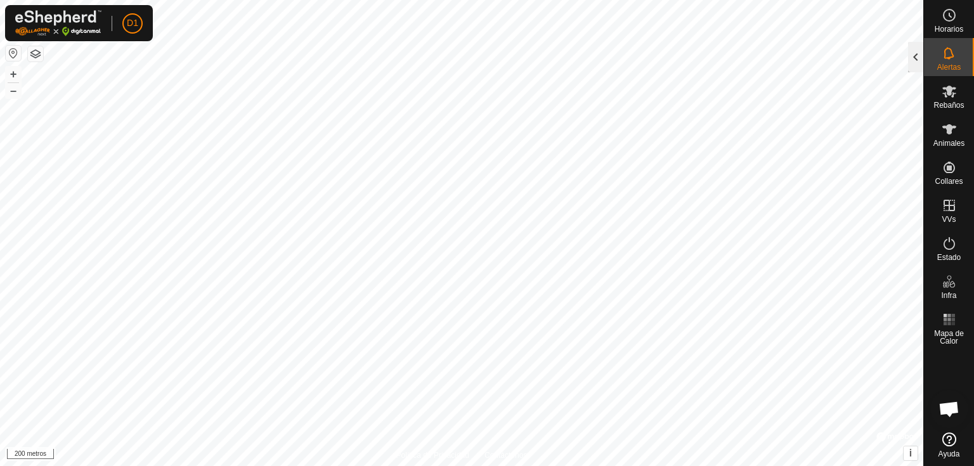
click at [920, 58] on div at bounding box center [915, 57] width 15 height 30
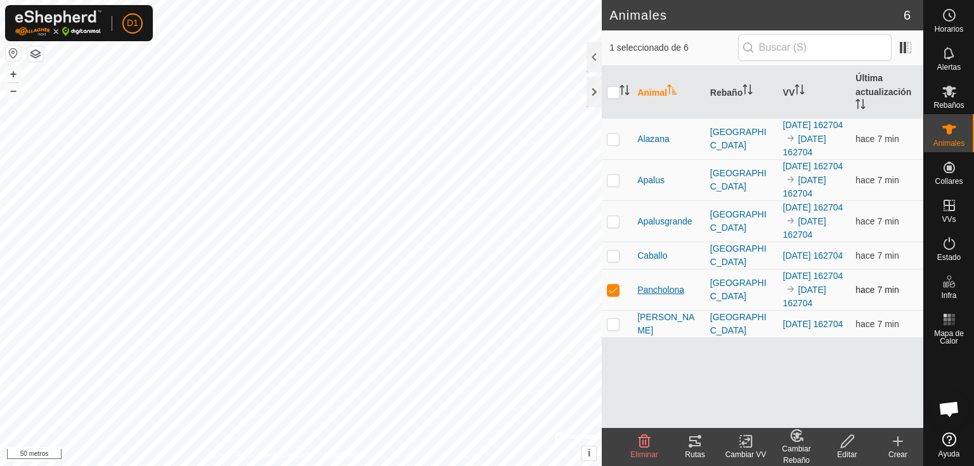
click at [654, 295] on font "Pancholona" at bounding box center [660, 290] width 47 height 10
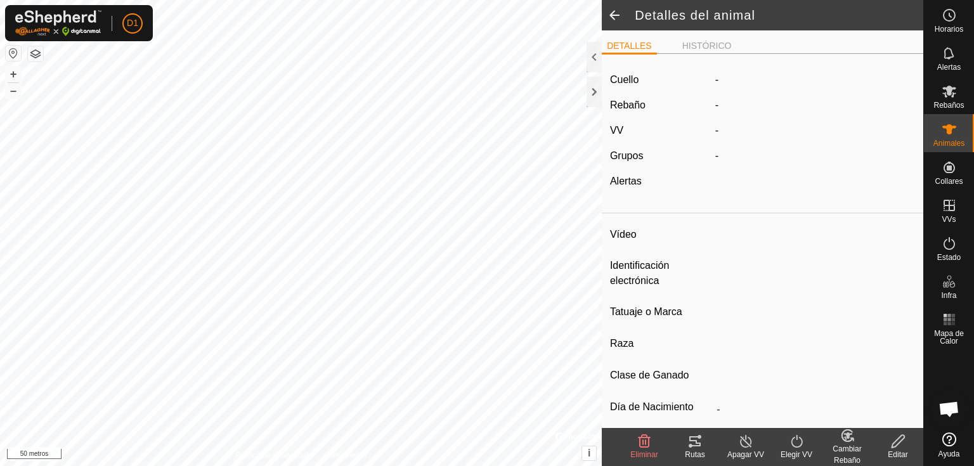
type input "Pancholona"
type input "-"
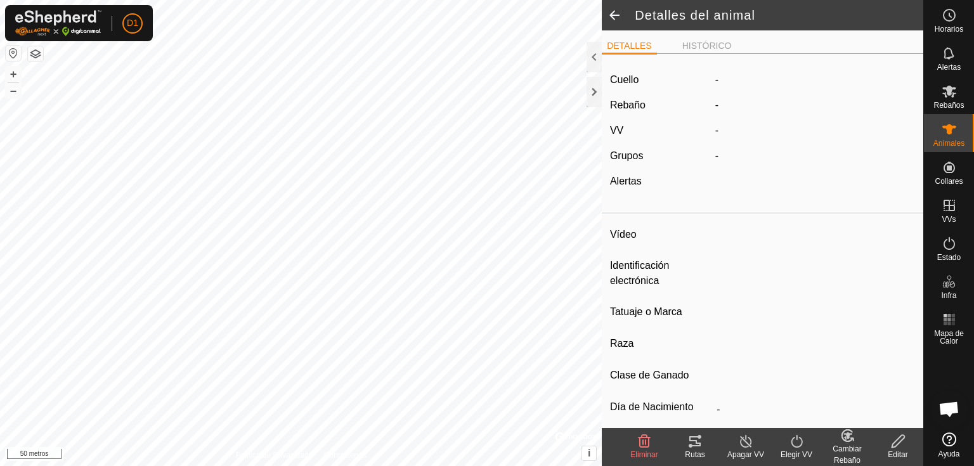
type input "0 kg"
type input "-"
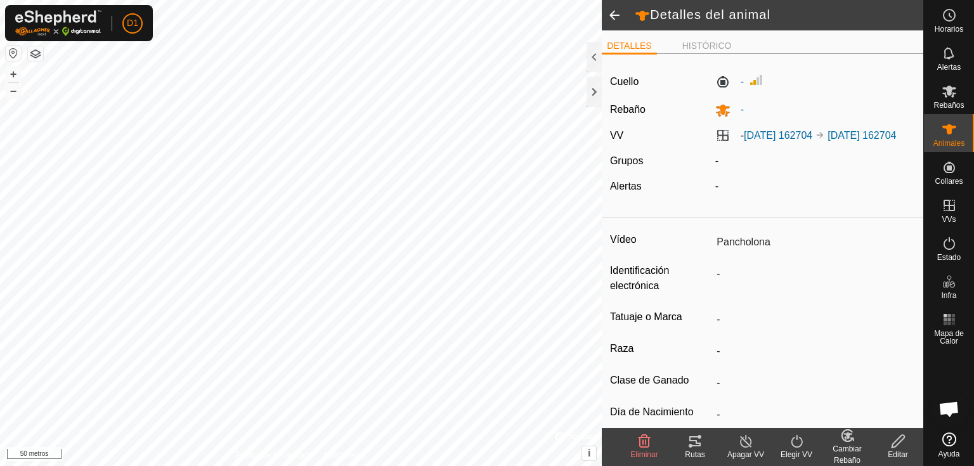
click at [802, 436] on icon at bounding box center [797, 441] width 16 height 15
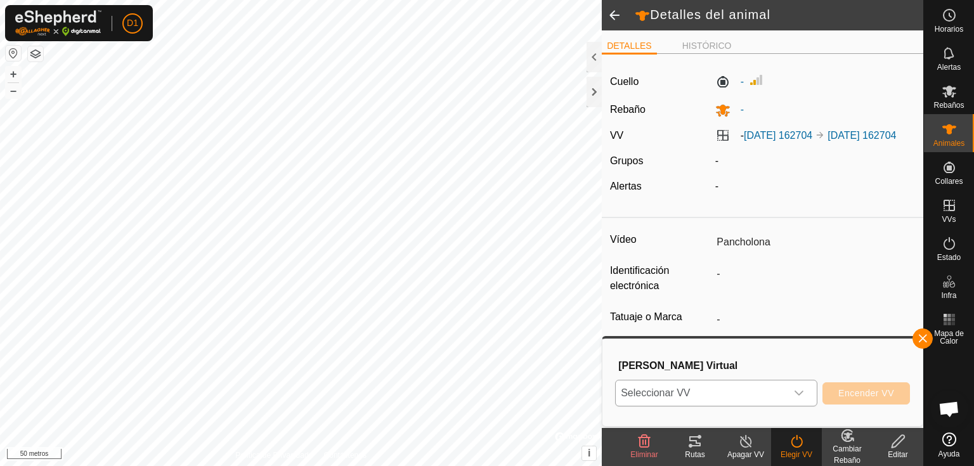
click at [764, 401] on span "Seleccionar VV" at bounding box center [701, 392] width 171 height 25
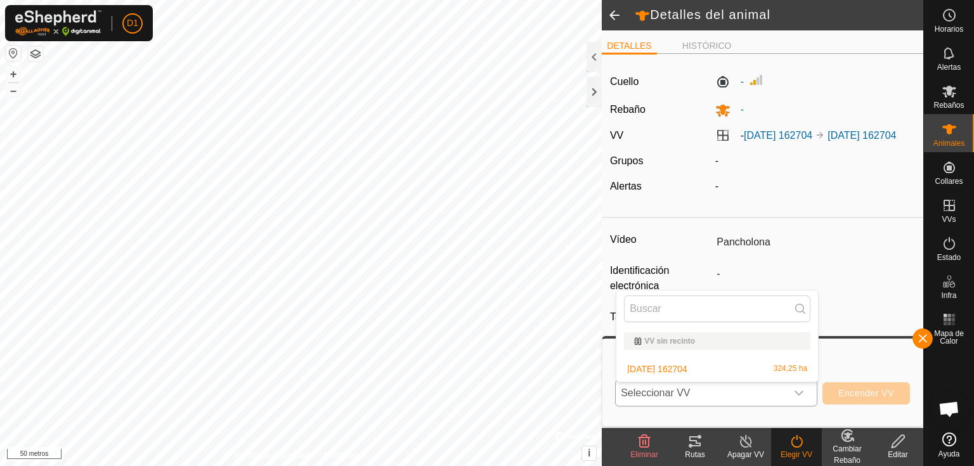
click at [633, 366] on li "[DATE] 162704 324,25 ha" at bounding box center [717, 368] width 202 height 25
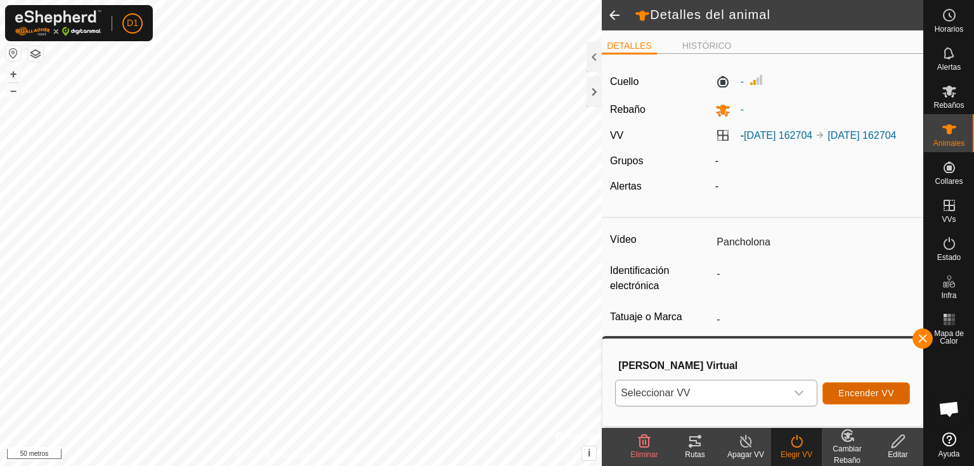
click at [867, 396] on font "Encender VV" at bounding box center [866, 393] width 56 height 10
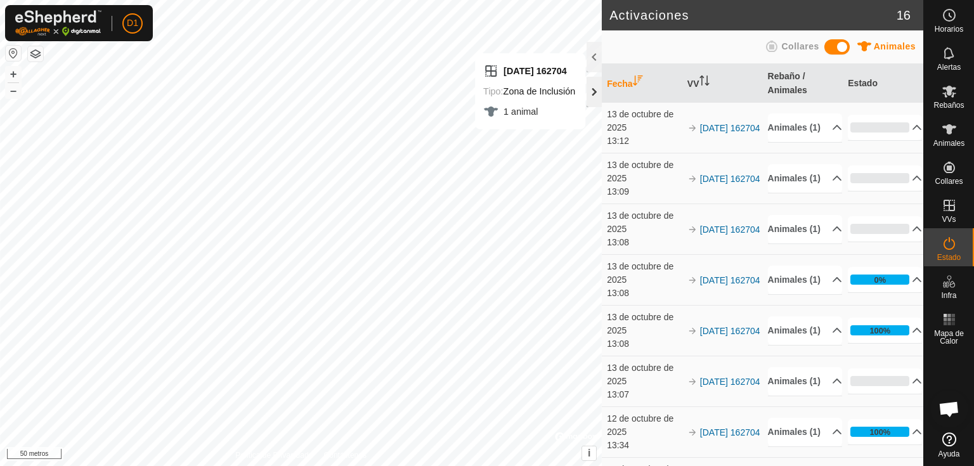
click at [596, 94] on div at bounding box center [594, 92] width 15 height 30
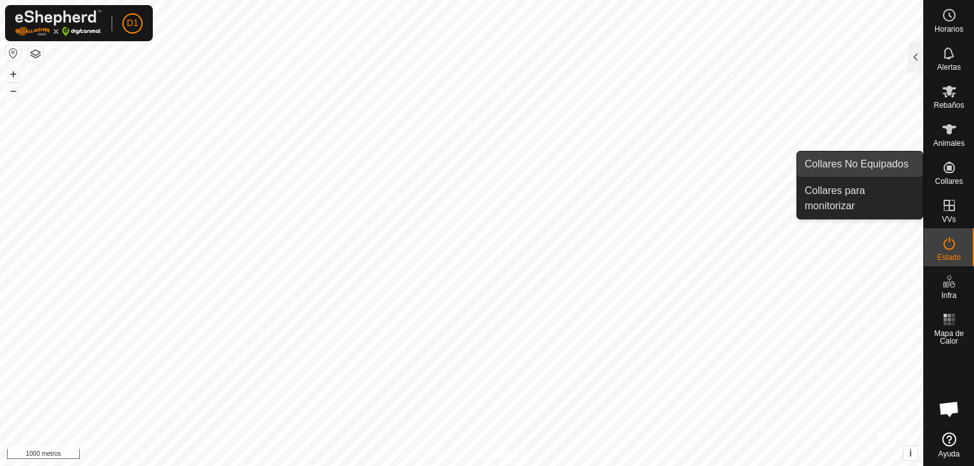
click at [867, 170] on link "Collares No Equipados" at bounding box center [860, 164] width 126 height 25
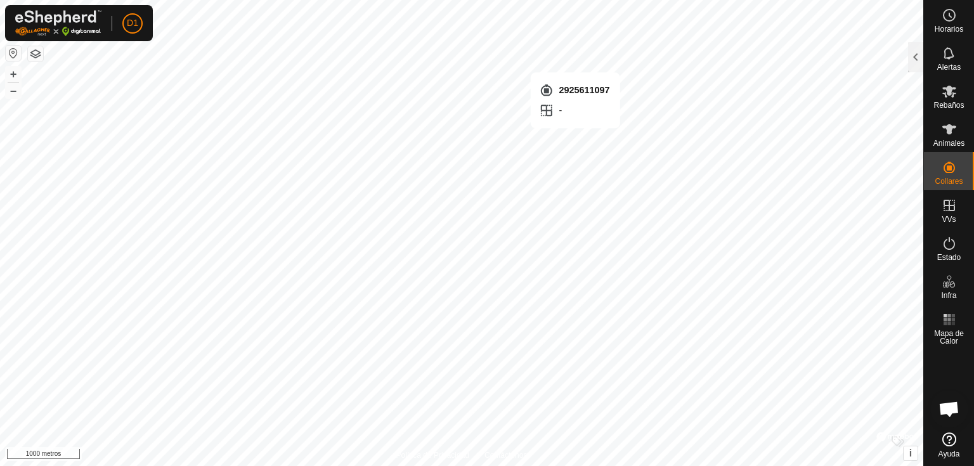
checkbox input "true"
checkbox input "false"
